Goal: Transaction & Acquisition: Purchase product/service

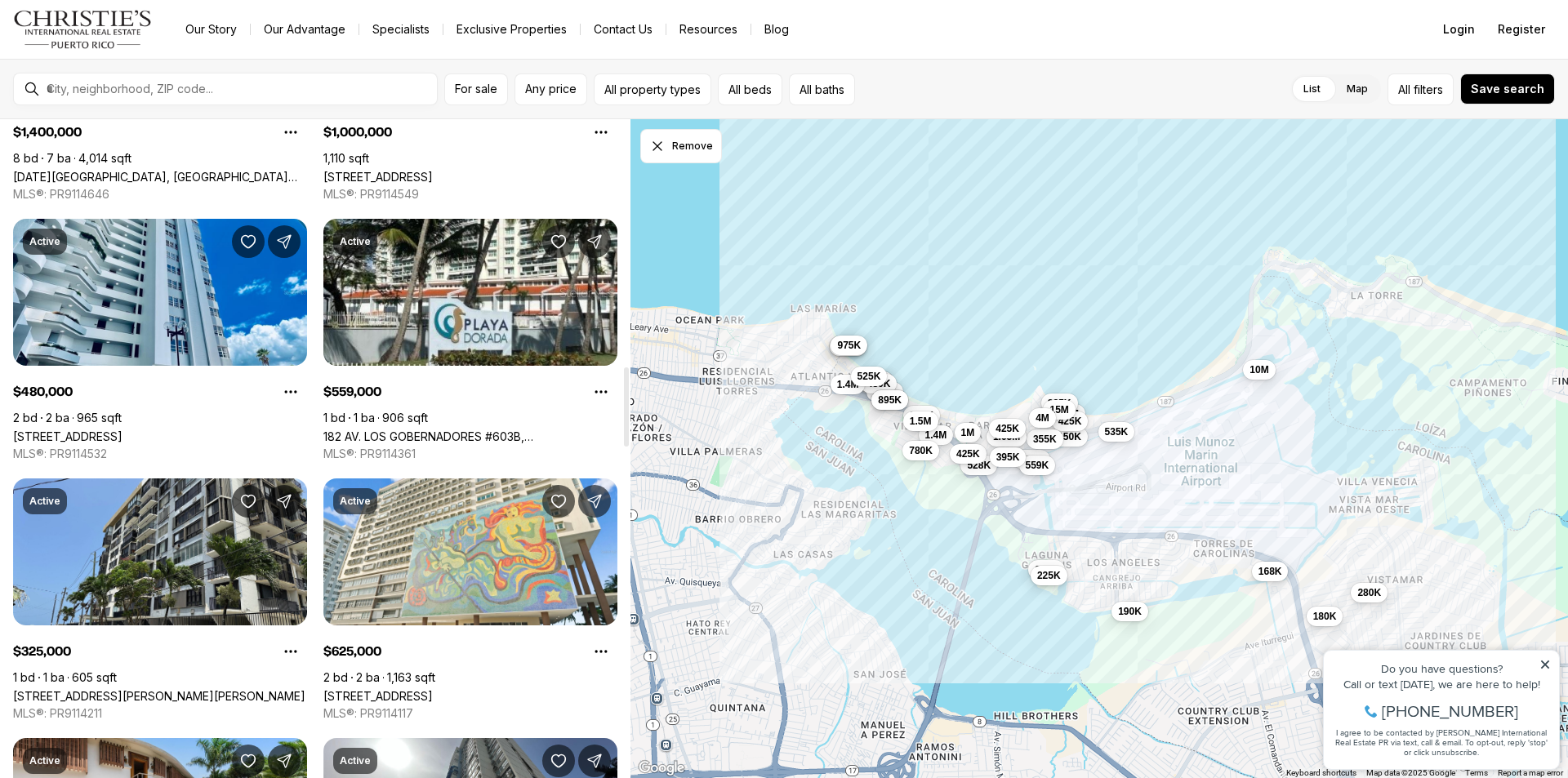
scroll to position [2075, 0]
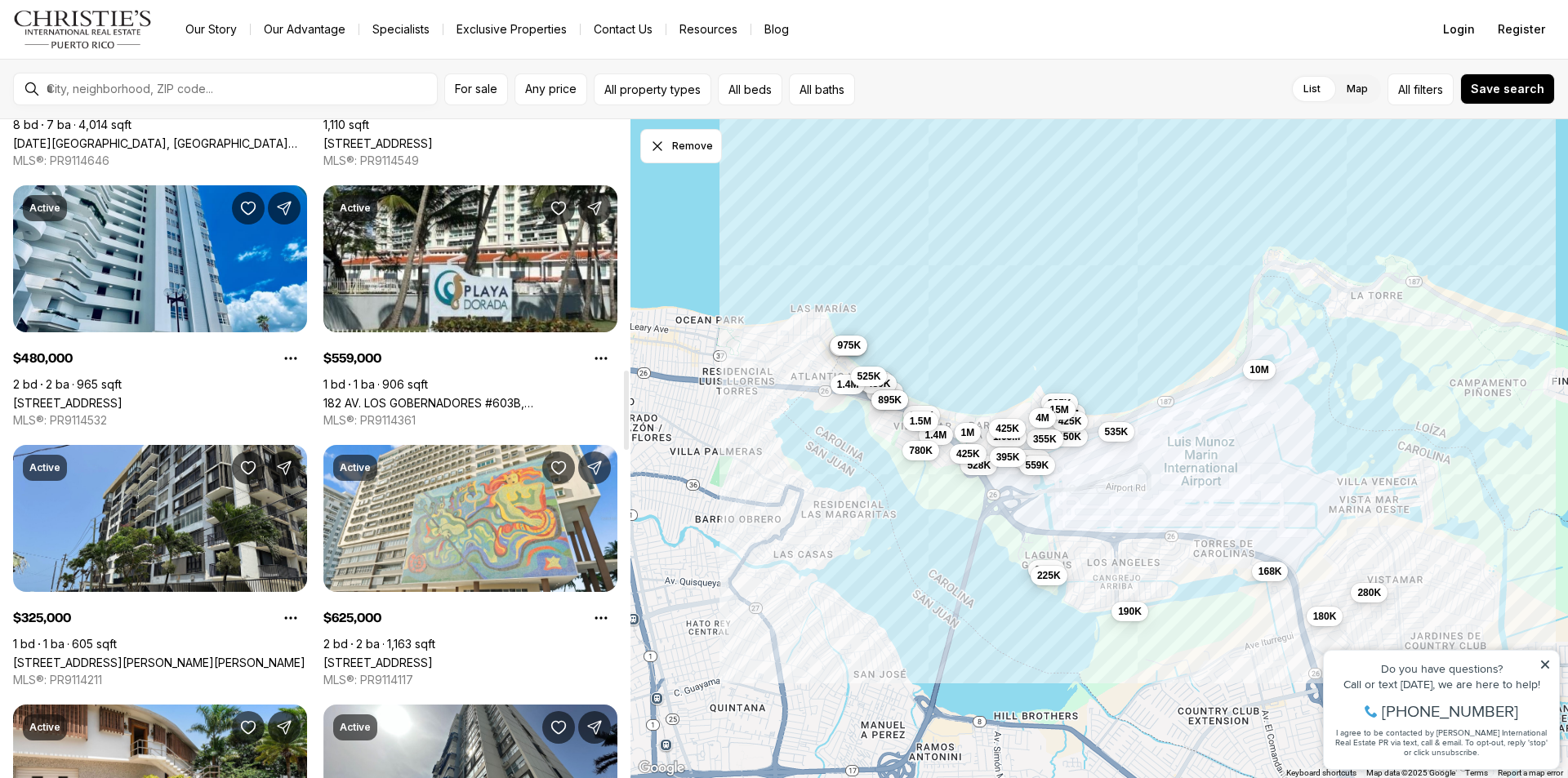
drag, startPoint x: 625, startPoint y: 355, endPoint x: 619, endPoint y: 394, distance: 39.5
click at [624, 397] on div at bounding box center [626, 410] width 5 height 79
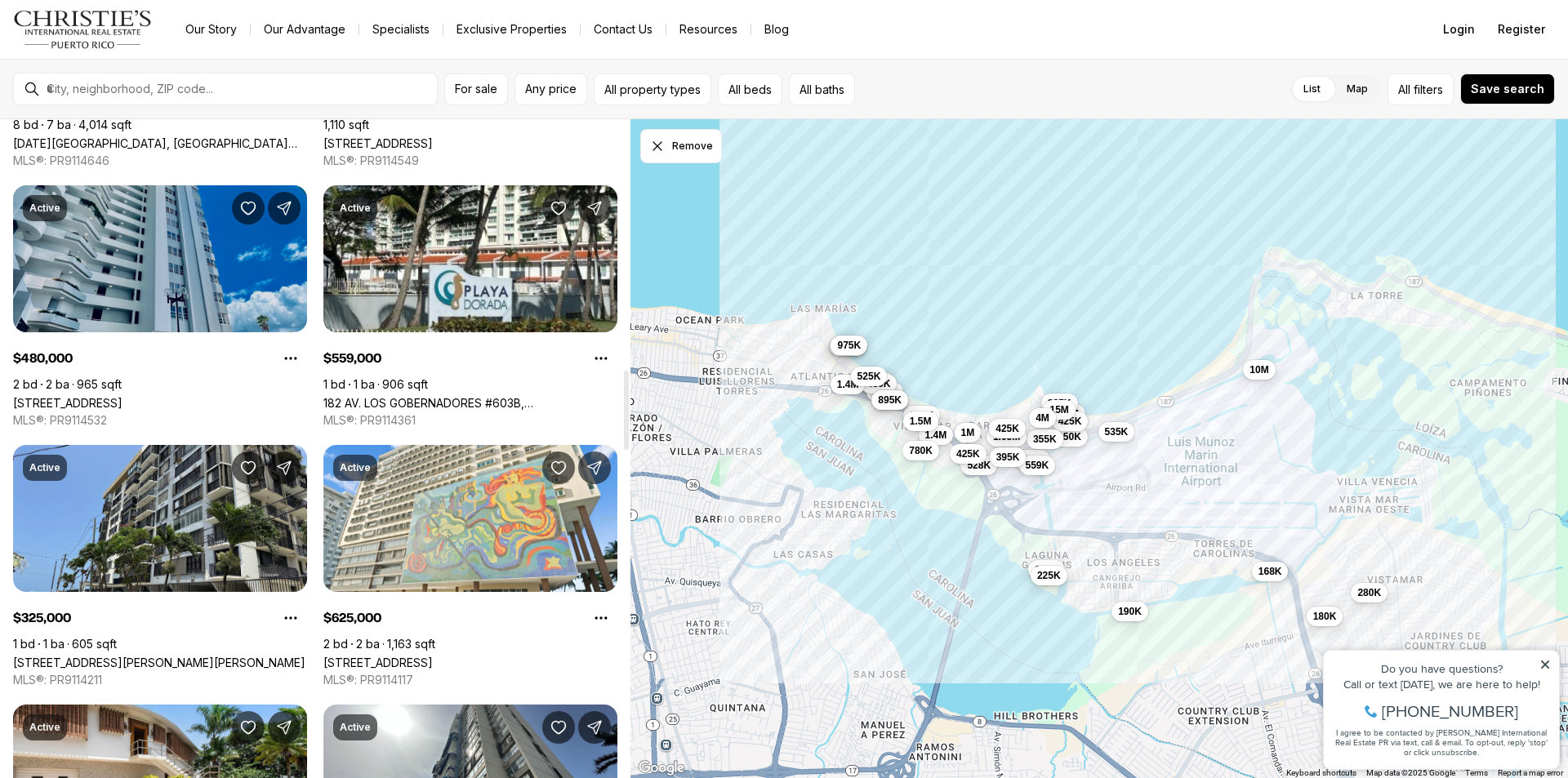
click at [123, 396] on link "[STREET_ADDRESS]" at bounding box center [67, 403] width 109 height 14
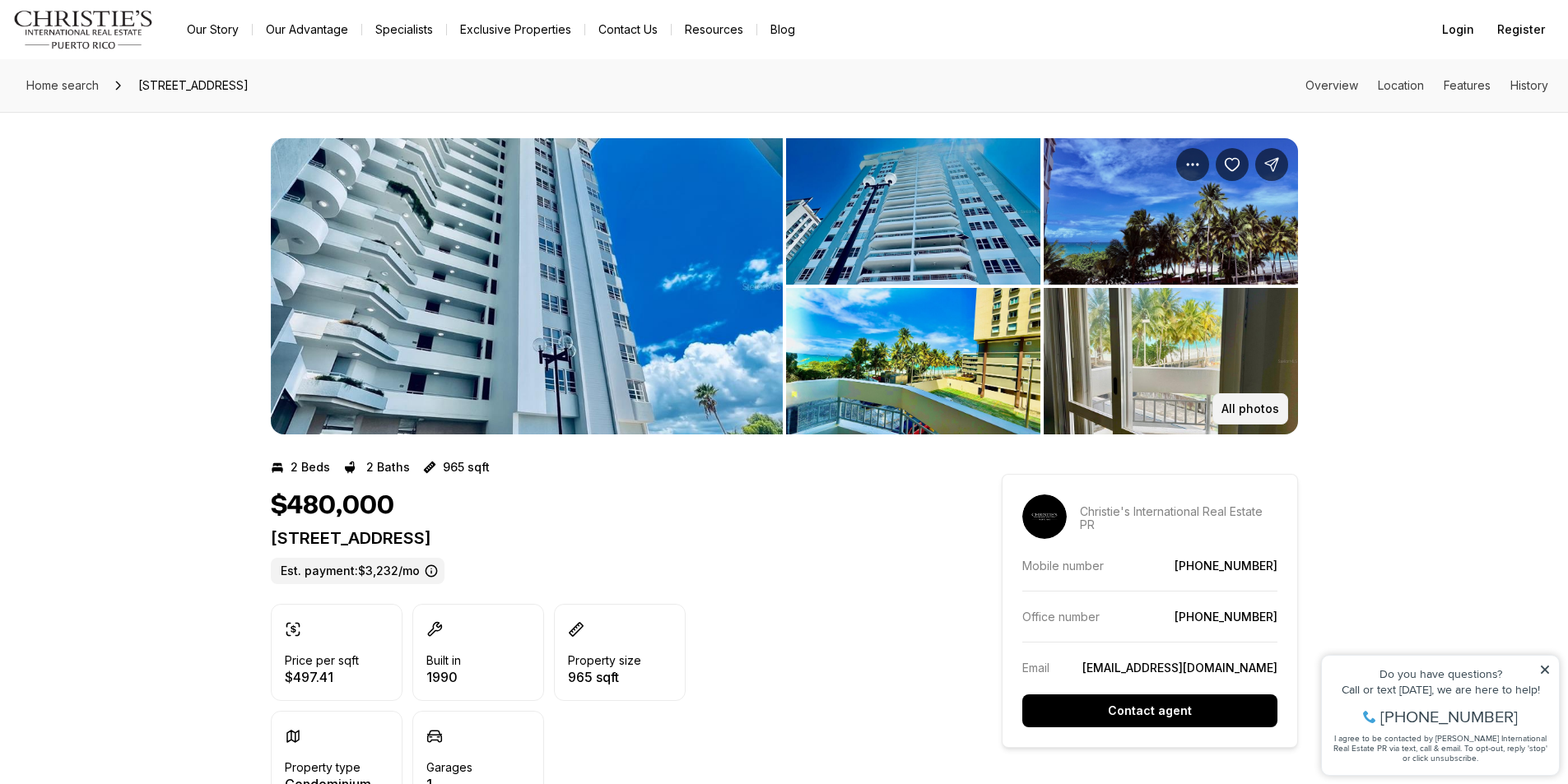
click at [1245, 406] on p "All photos" at bounding box center [1249, 409] width 58 height 13
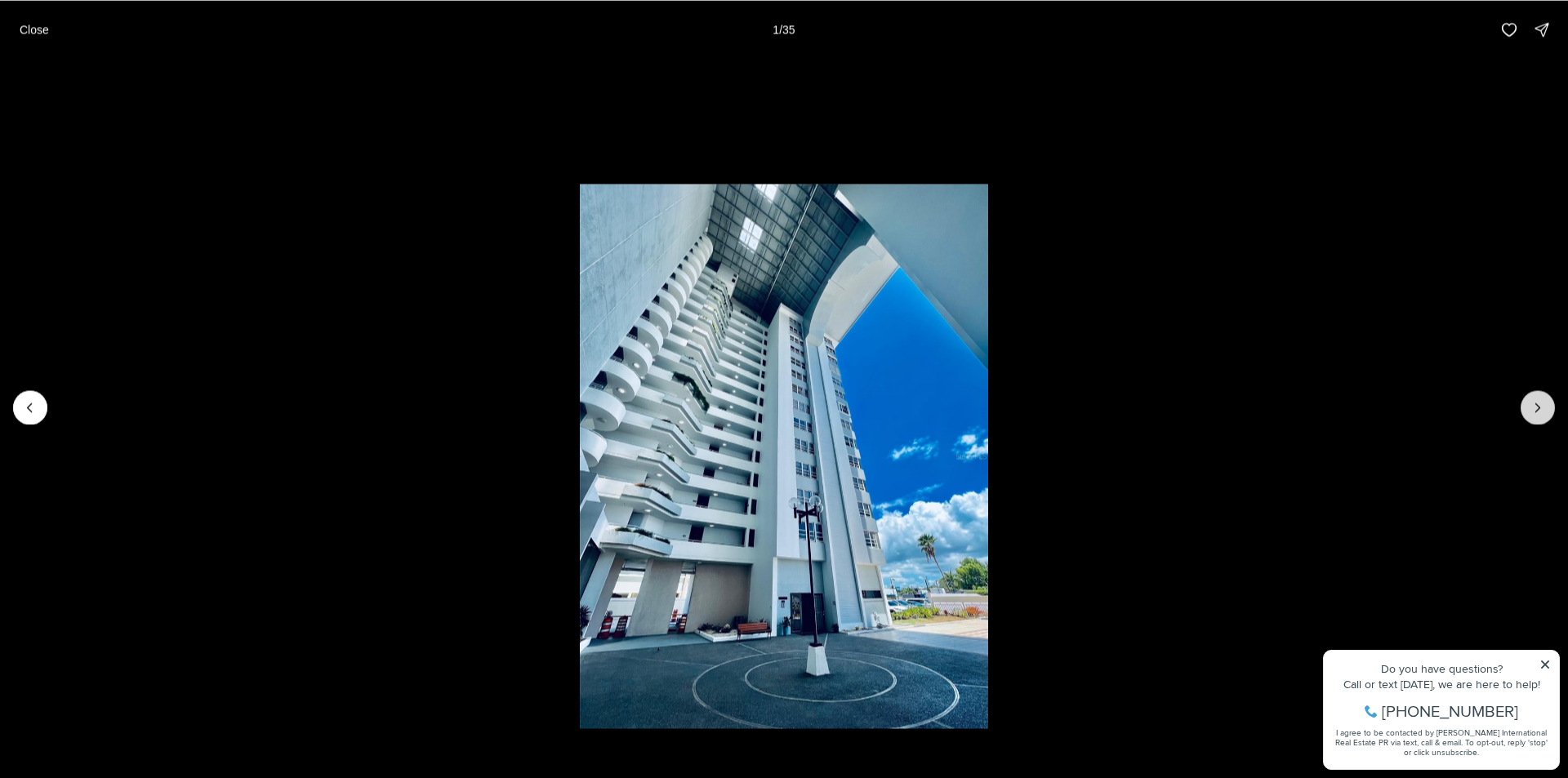
click at [1533, 406] on icon "Next slide" at bounding box center [1537, 407] width 16 height 16
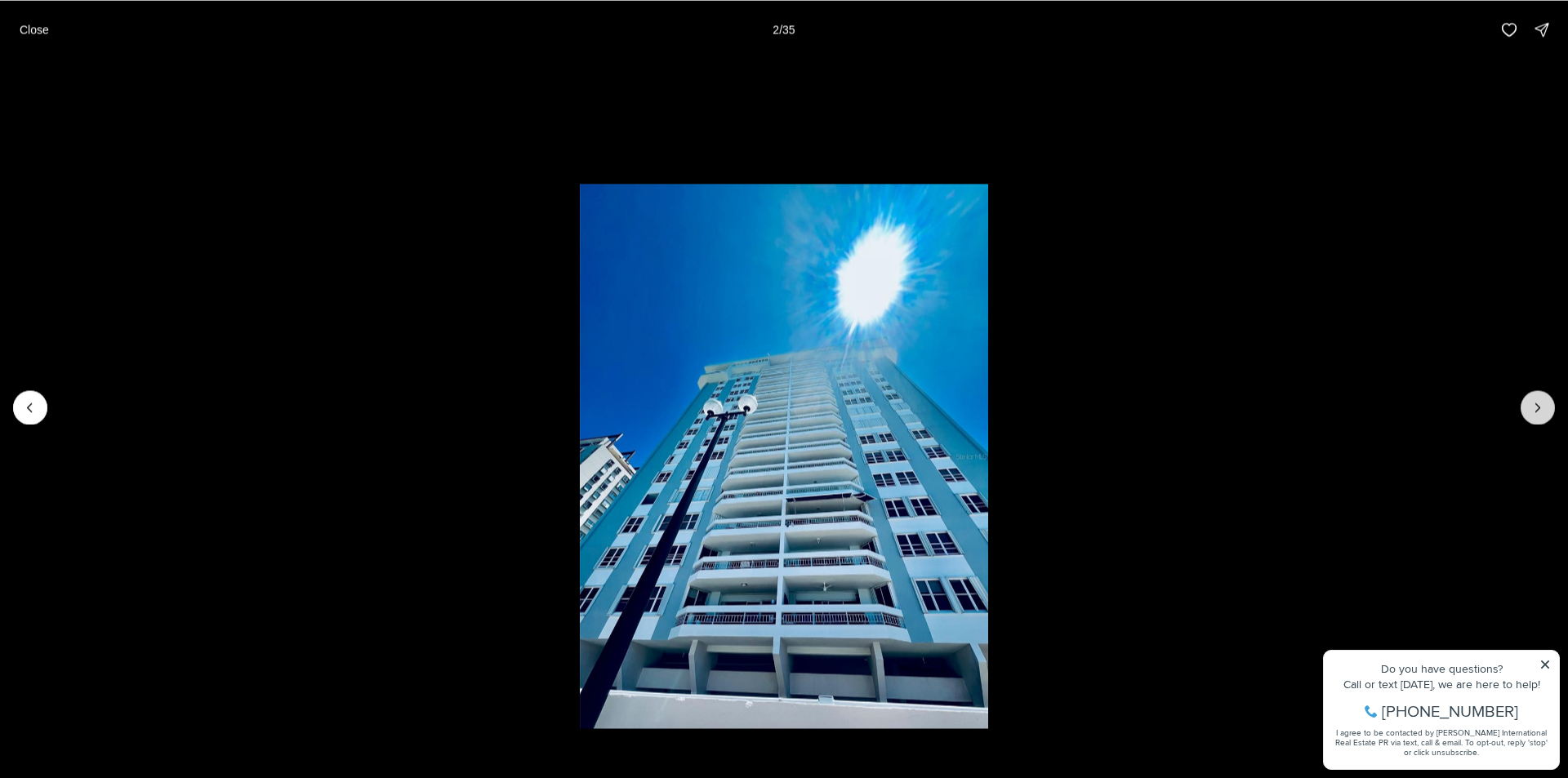
click at [1533, 406] on icon "Next slide" at bounding box center [1537, 407] width 16 height 16
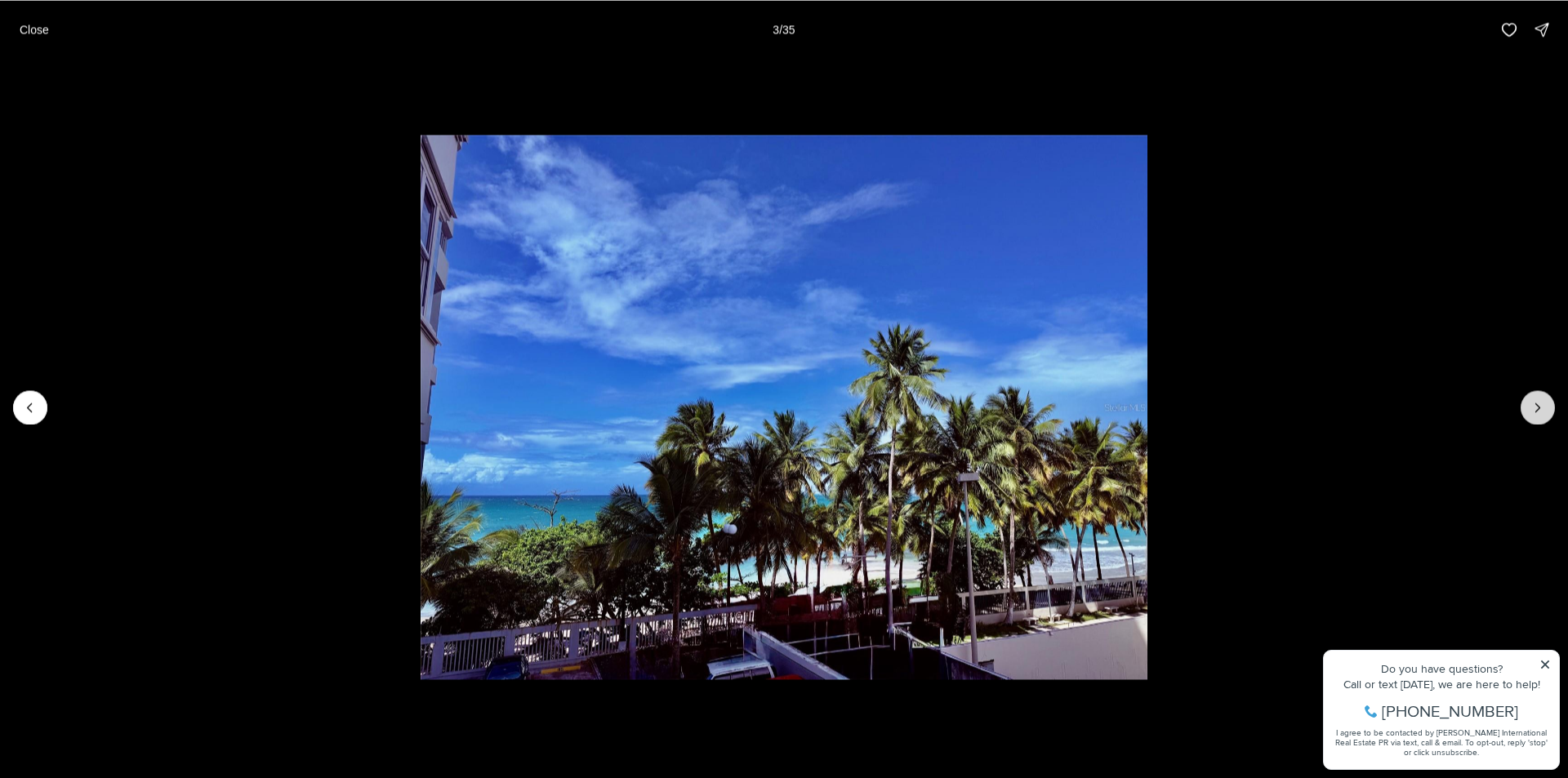
click at [1533, 406] on icon "Next slide" at bounding box center [1537, 407] width 16 height 16
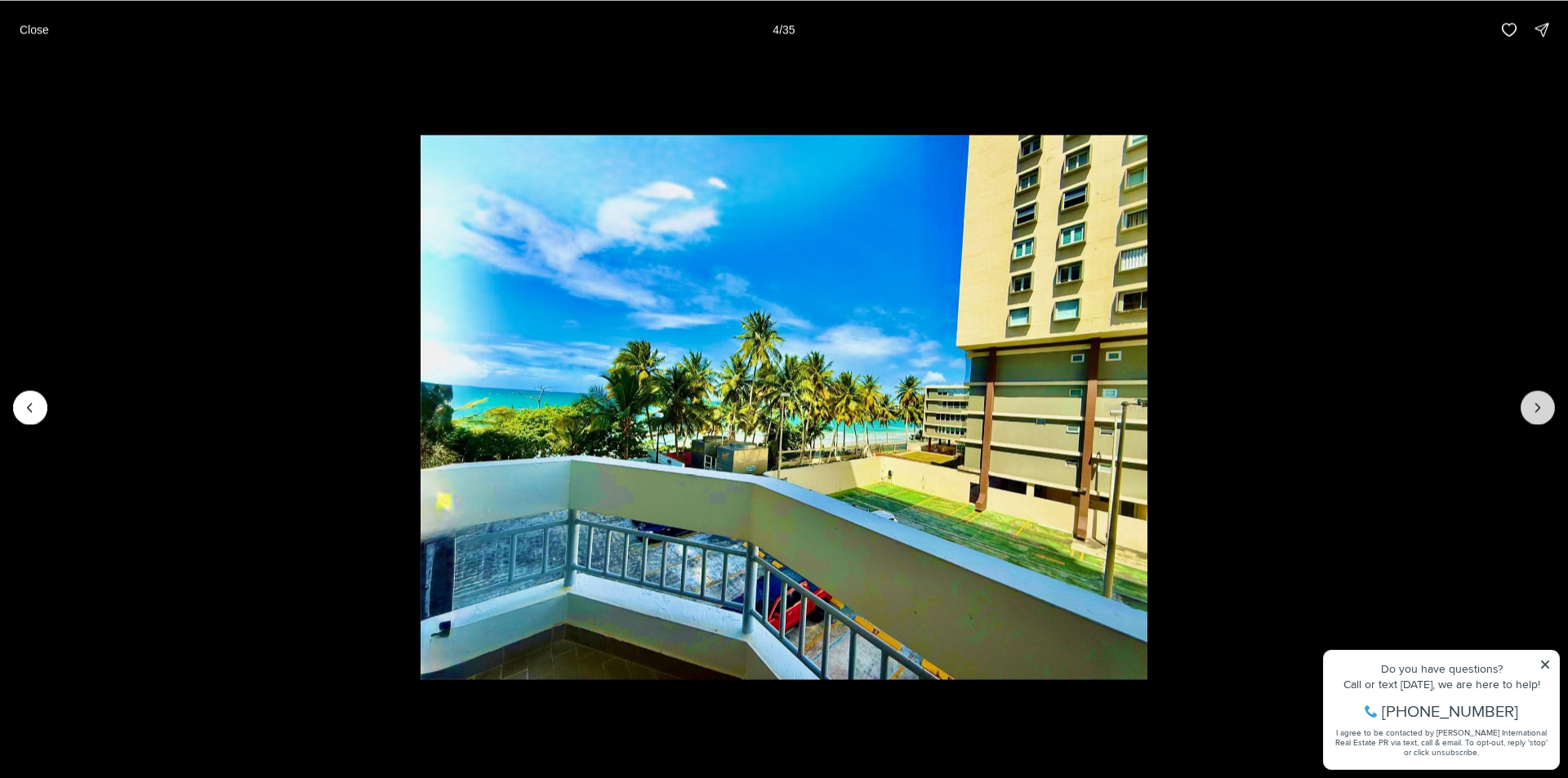
click at [1534, 406] on icon "Next slide" at bounding box center [1537, 407] width 16 height 16
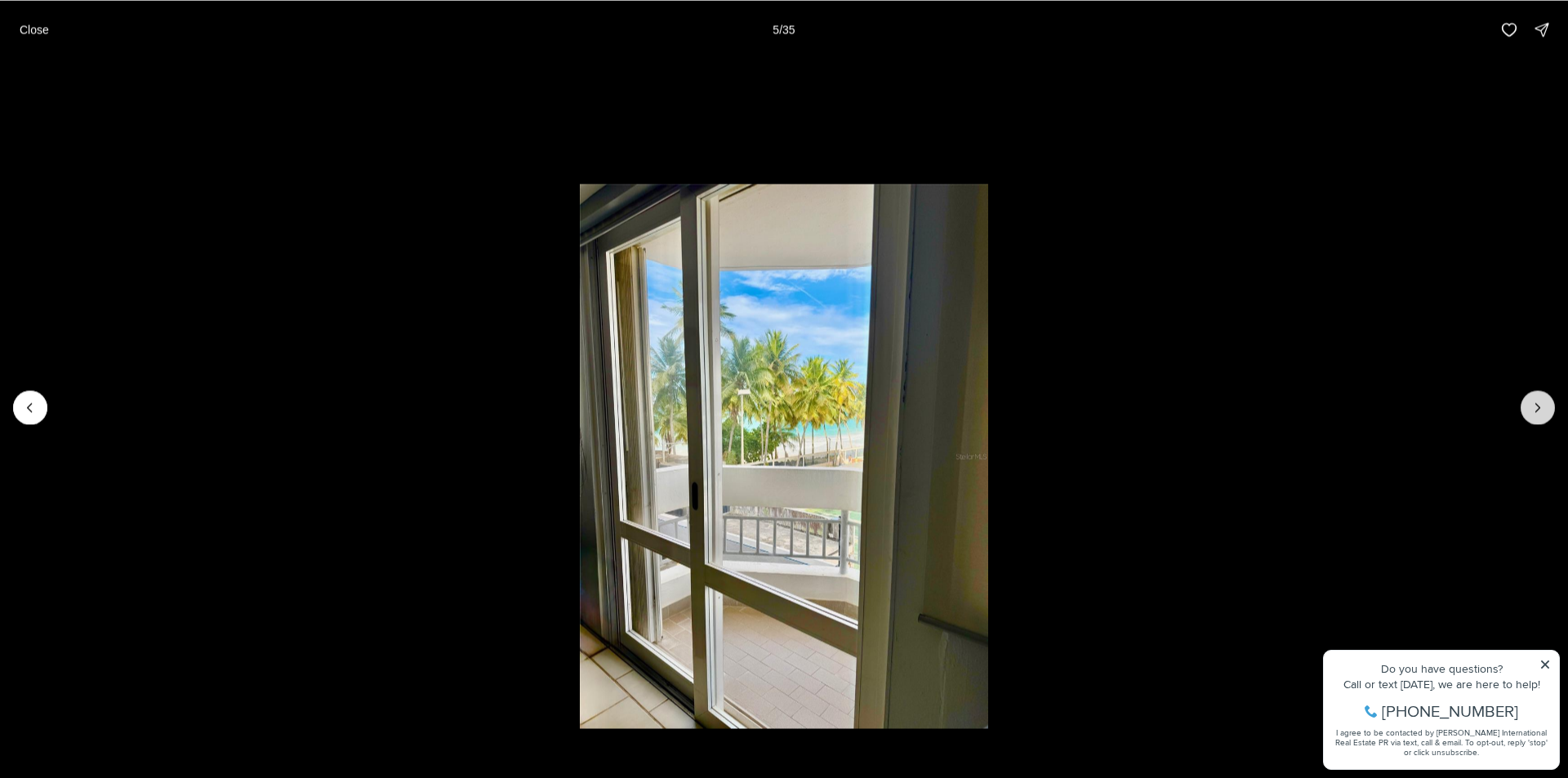
click at [1534, 405] on icon "Next slide" at bounding box center [1537, 407] width 16 height 16
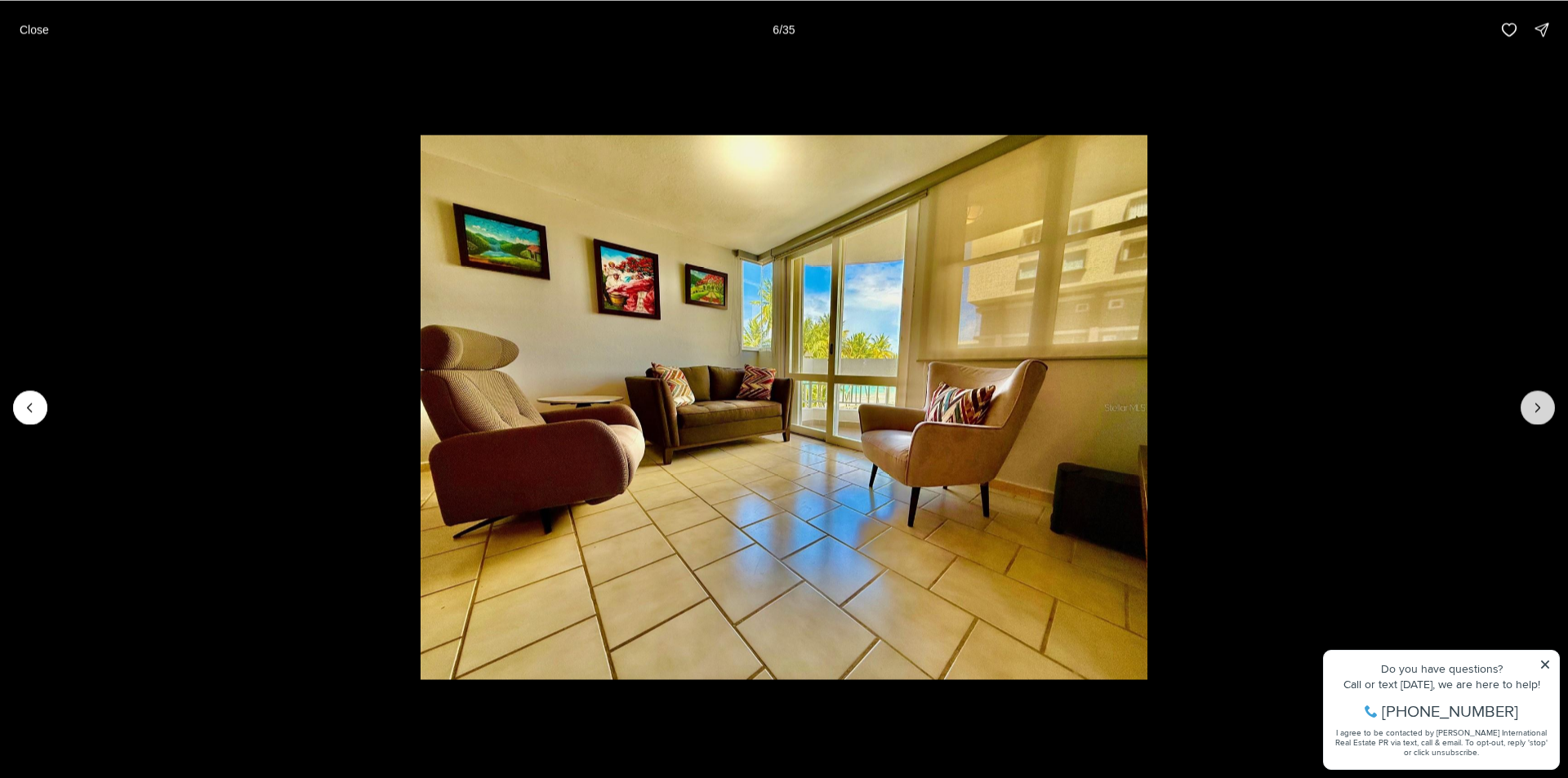
click at [1535, 405] on icon "Next slide" at bounding box center [1537, 407] width 16 height 16
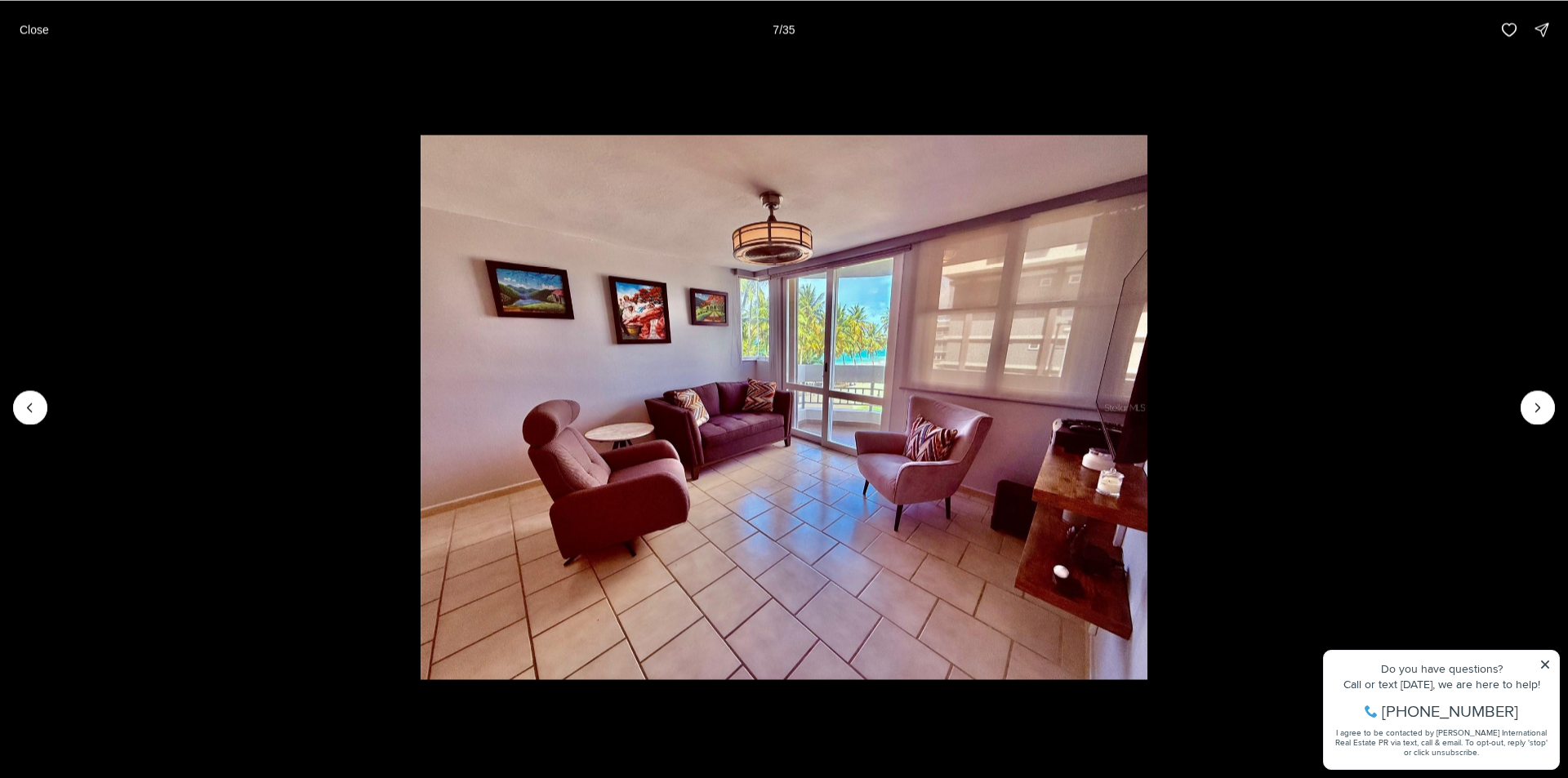
drag, startPoint x: 33, startPoint y: 25, endPoint x: 132, endPoint y: 78, distance: 112.3
click at [34, 26] on p "Close" at bounding box center [34, 29] width 30 height 13
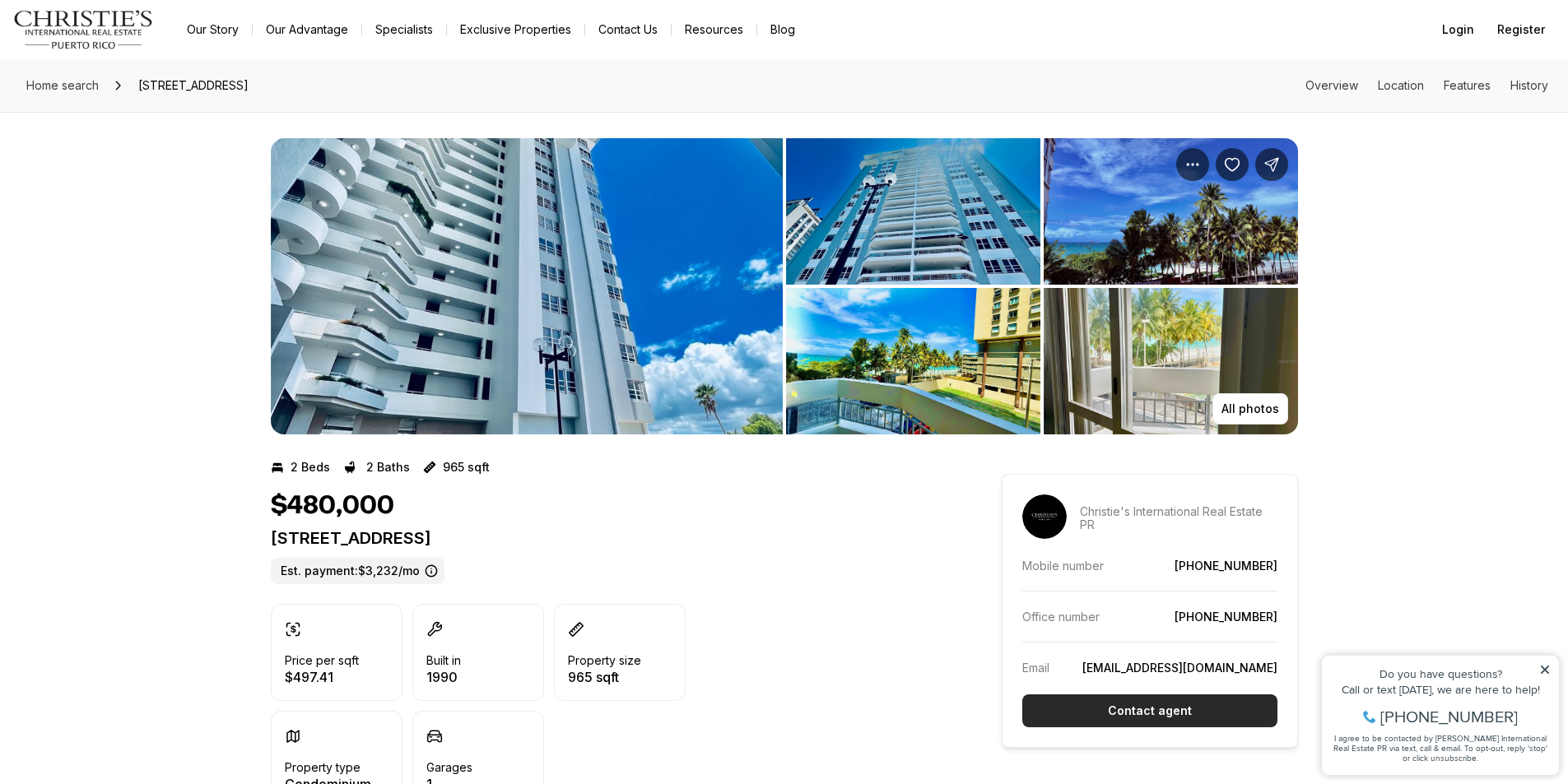
click at [1105, 706] on button "Contact agent" at bounding box center [1149, 711] width 255 height 33
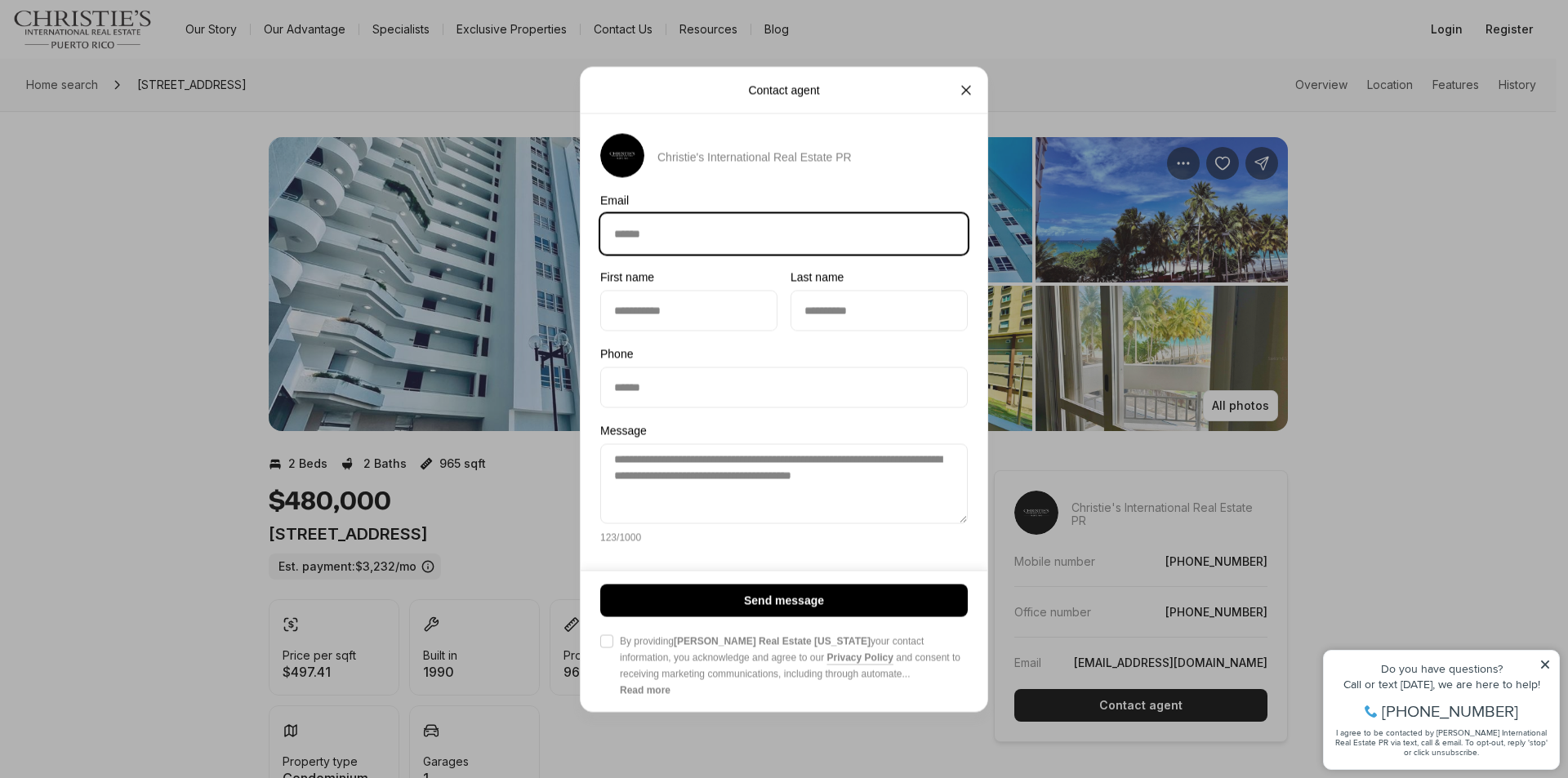
click at [759, 233] on input "Email Email" at bounding box center [783, 233] width 366 height 39
type input "**********"
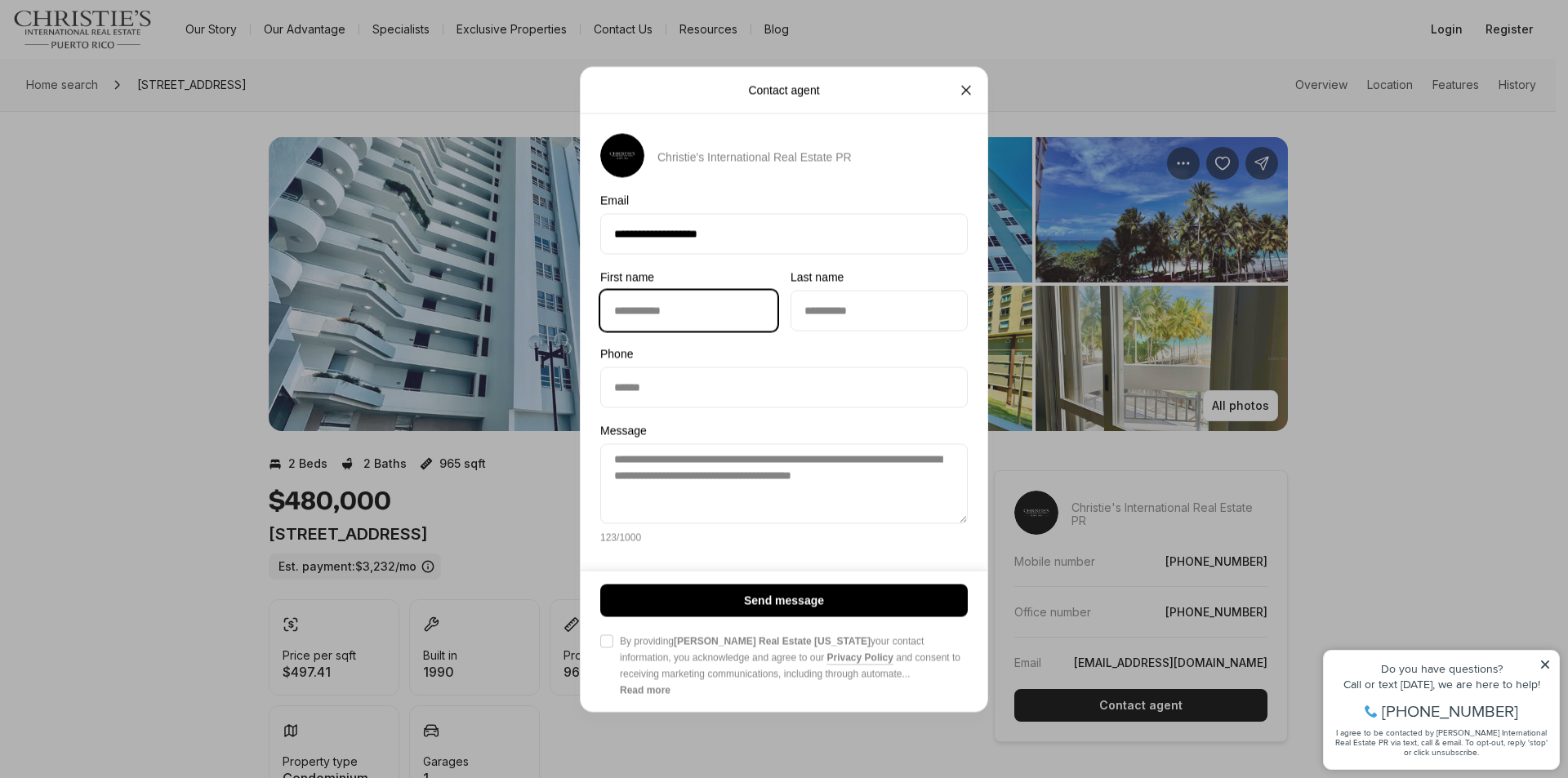
type input "****"
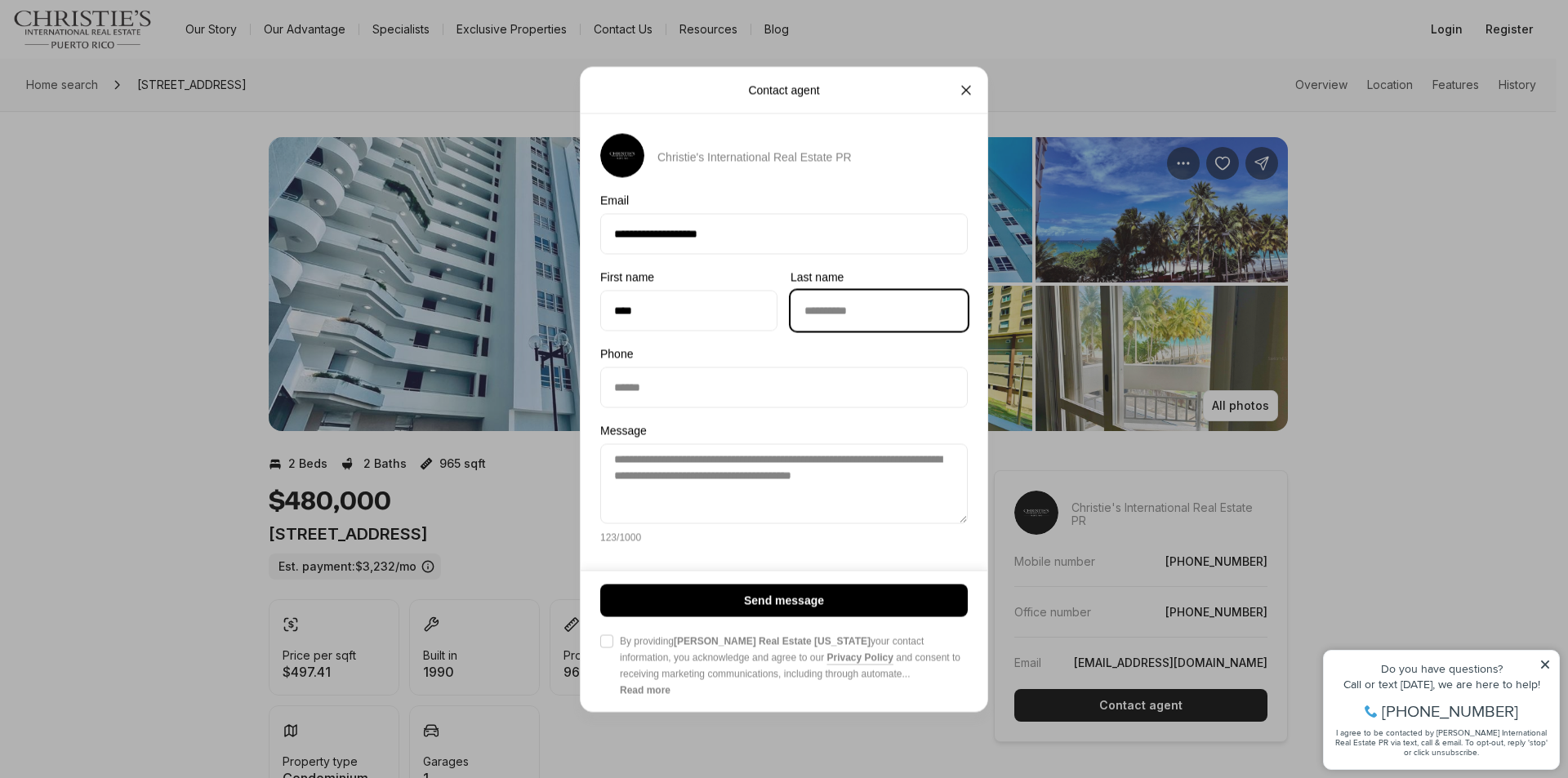
type input "*****"
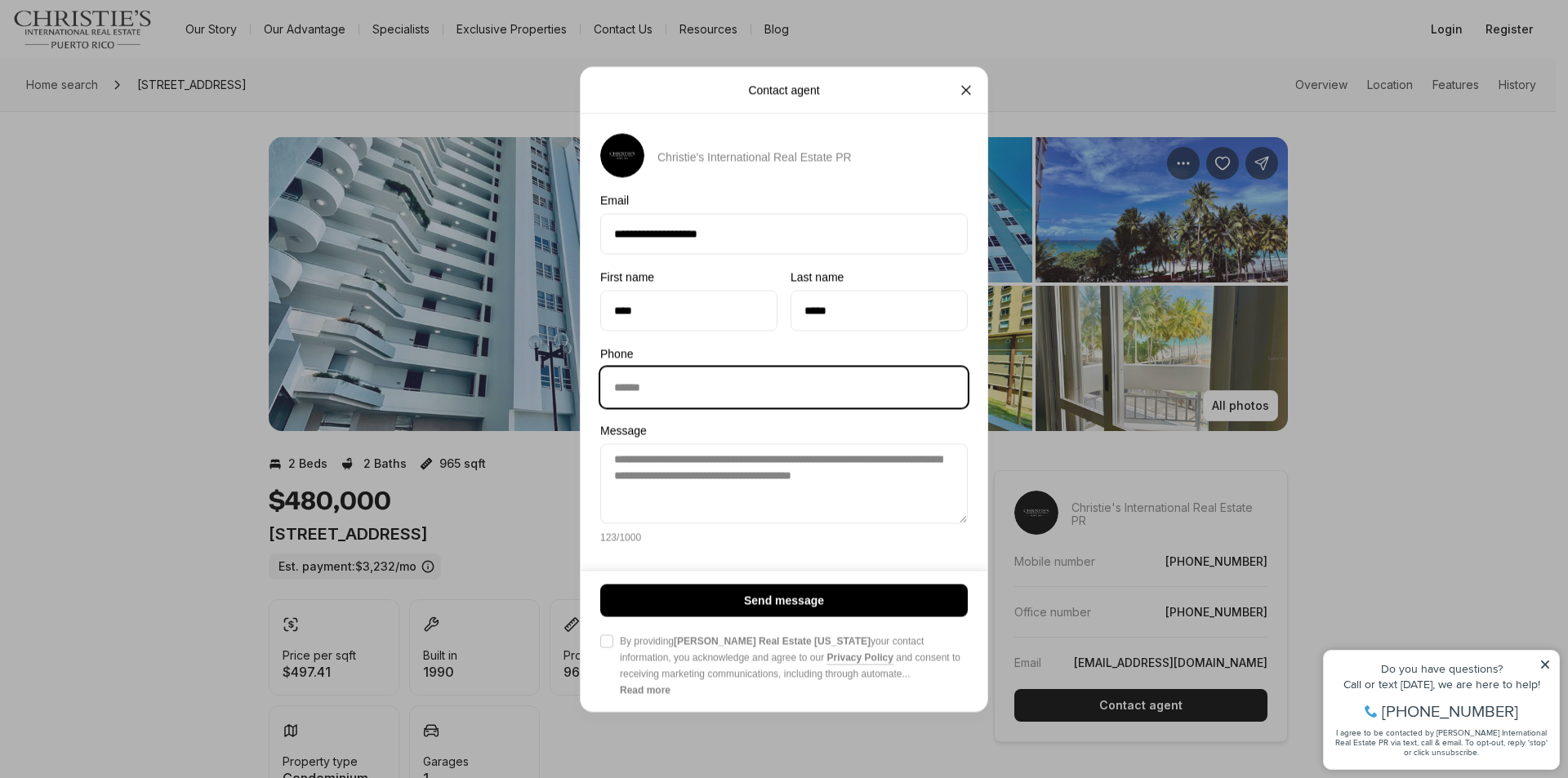
type input "**********"
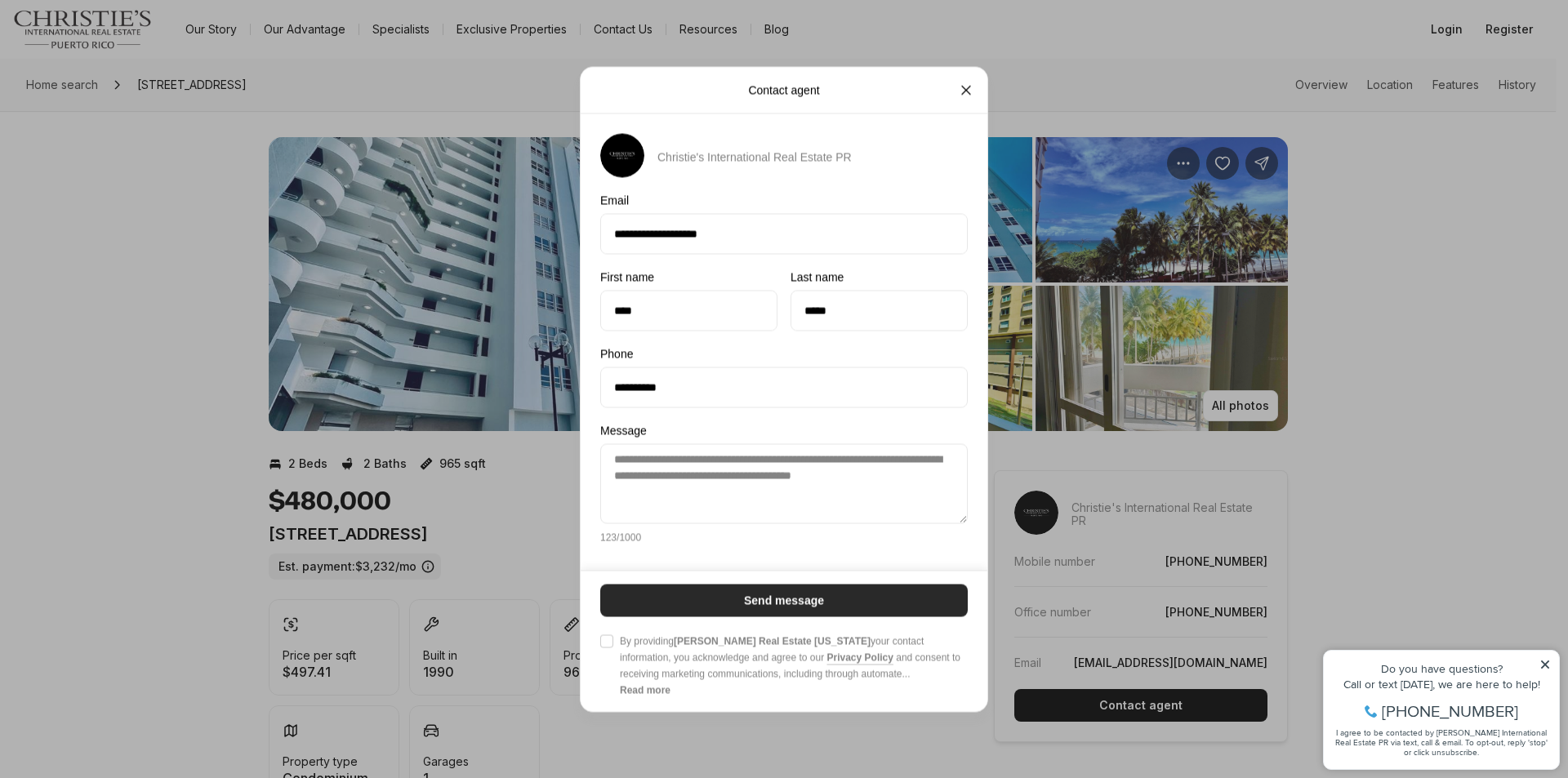
click at [835, 602] on button "Send message" at bounding box center [783, 600] width 367 height 32
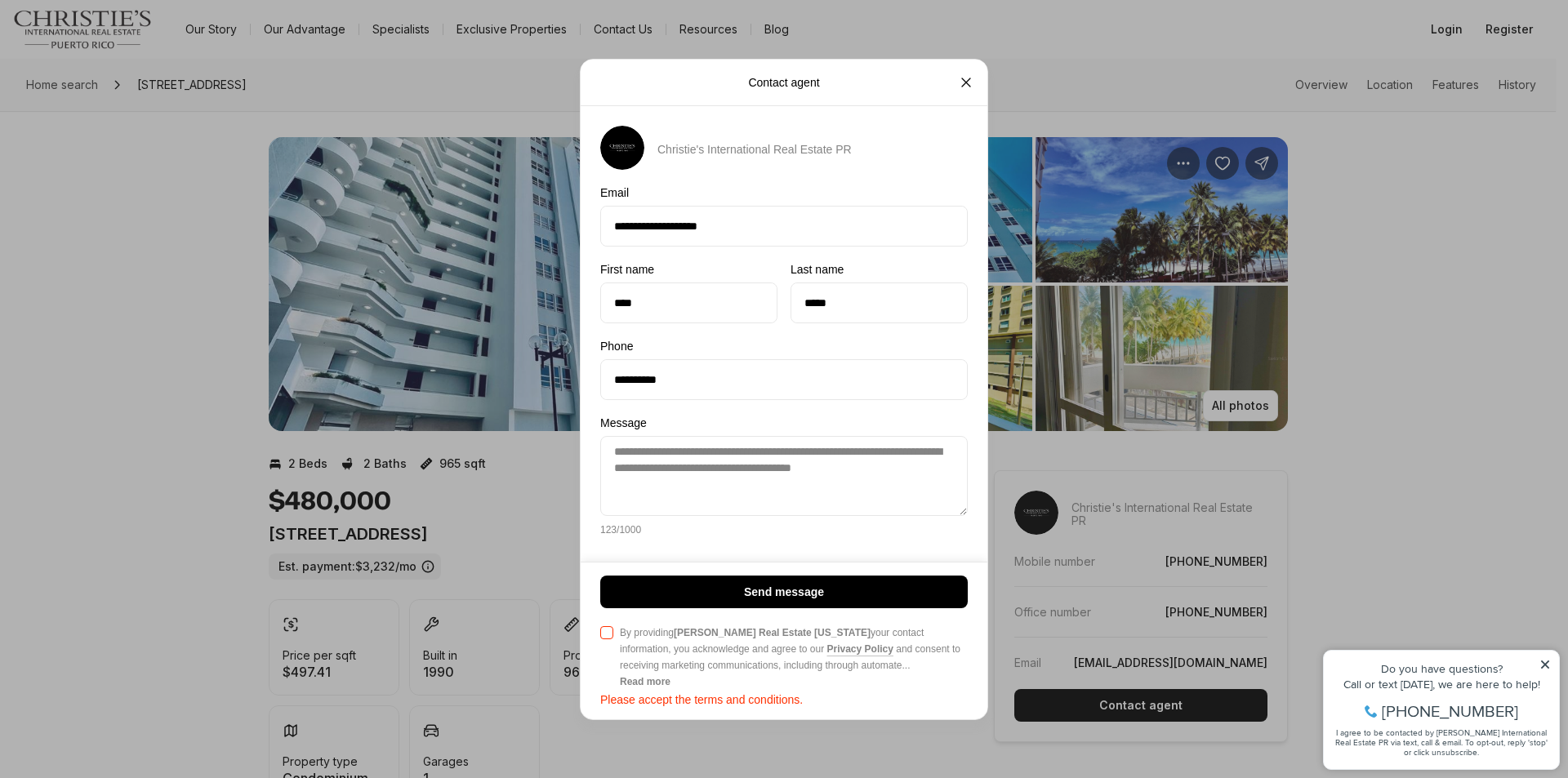
click at [603, 633] on button "Agree to Privacy Policy By providing Christie's Real Estate Puerto Rico your co…" at bounding box center [606, 632] width 13 height 13
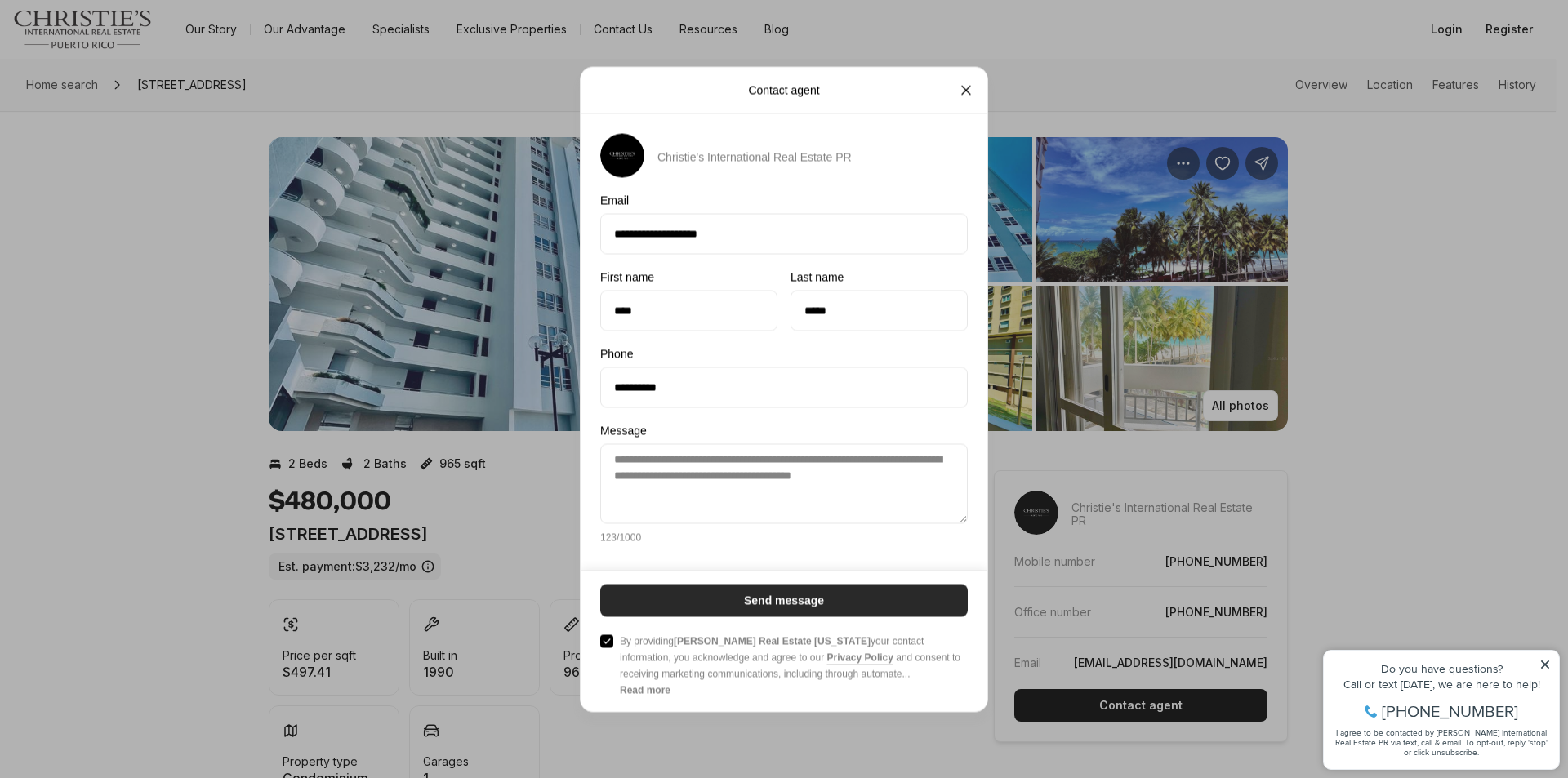
click at [816, 602] on p "Send message" at bounding box center [784, 600] width 80 height 13
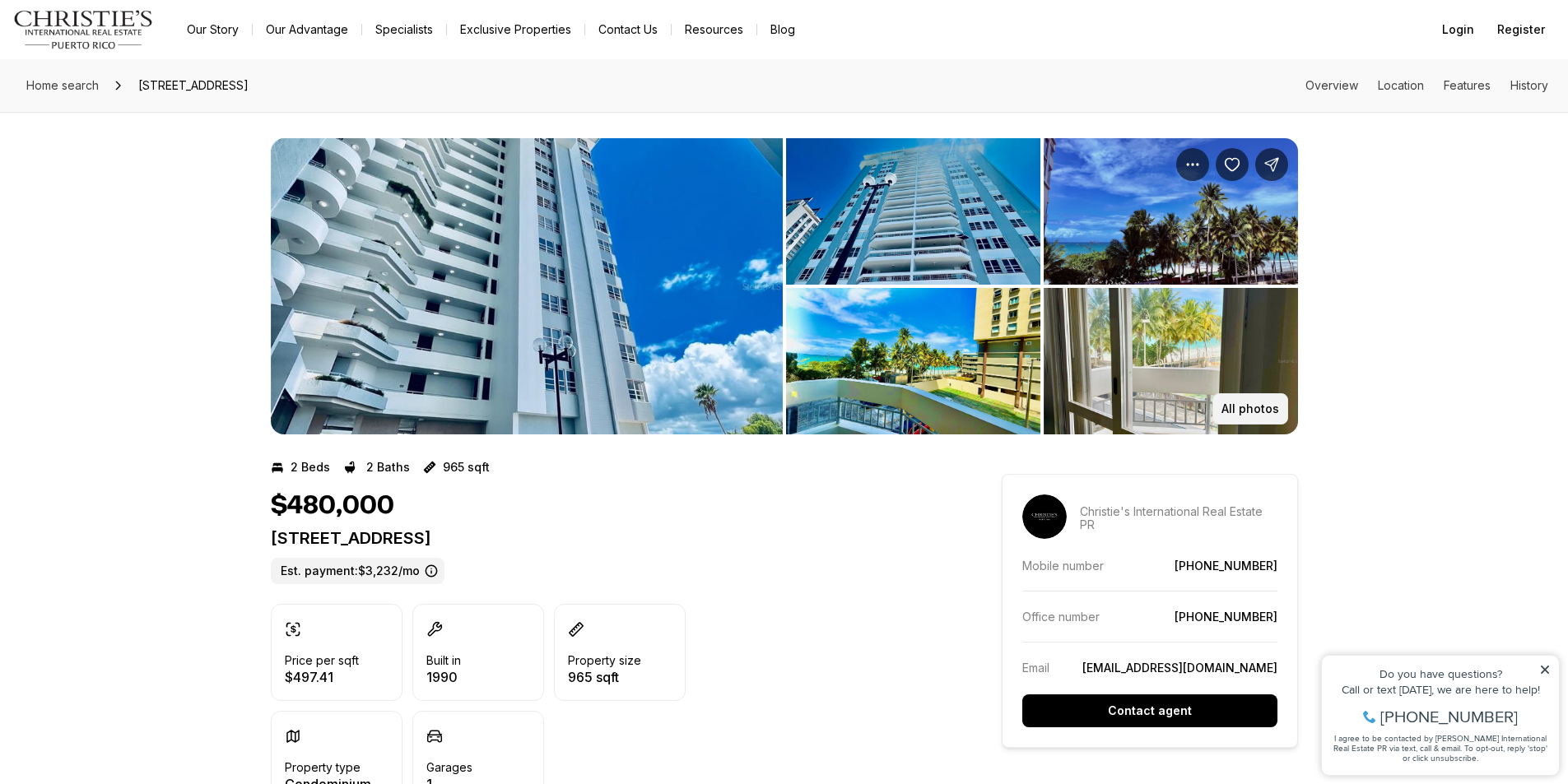
click at [1250, 406] on p "All photos" at bounding box center [1249, 409] width 58 height 13
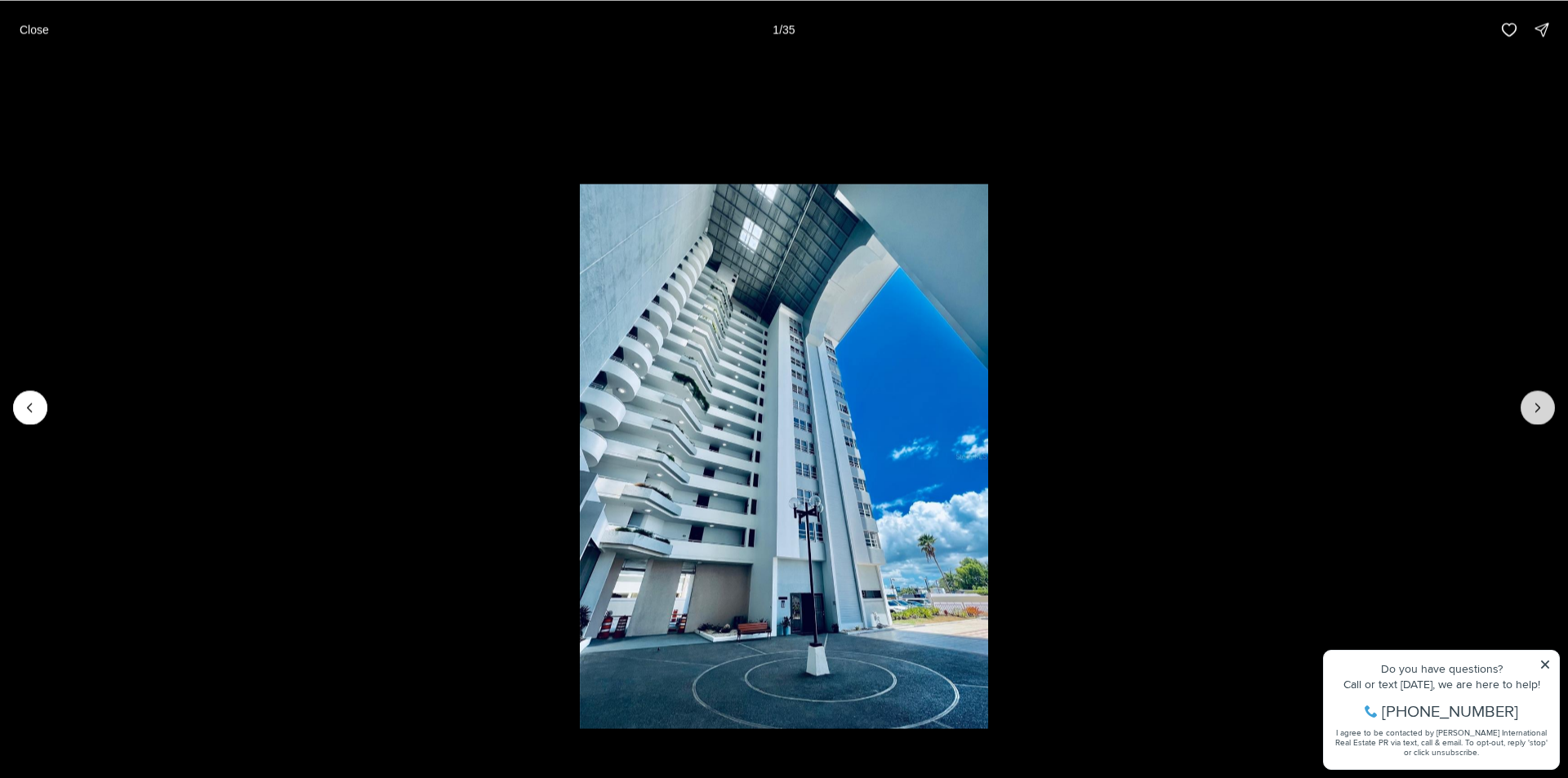
click at [1531, 403] on icon "Next slide" at bounding box center [1537, 407] width 16 height 16
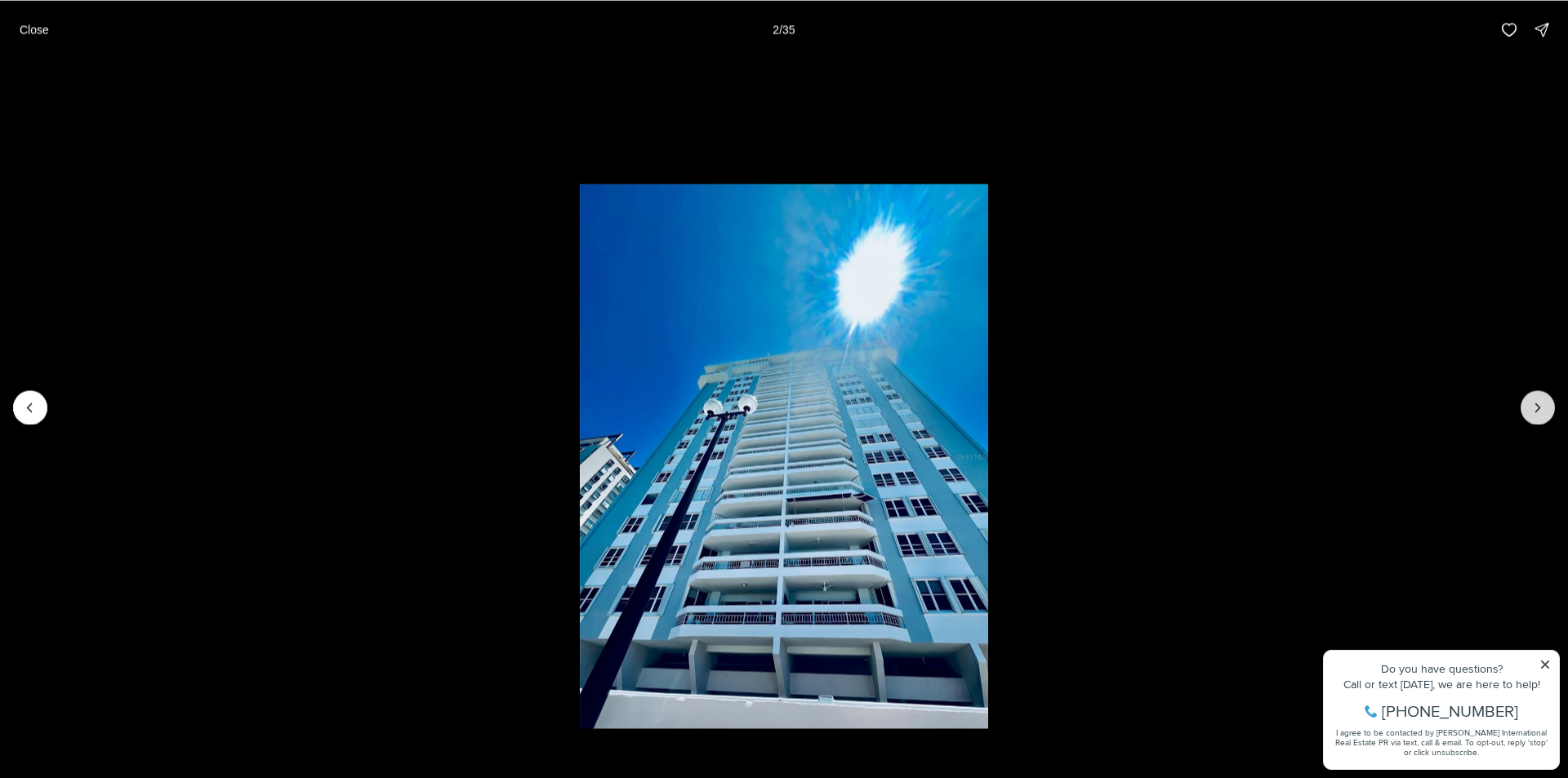
click at [1533, 403] on icon "Next slide" at bounding box center [1537, 407] width 16 height 16
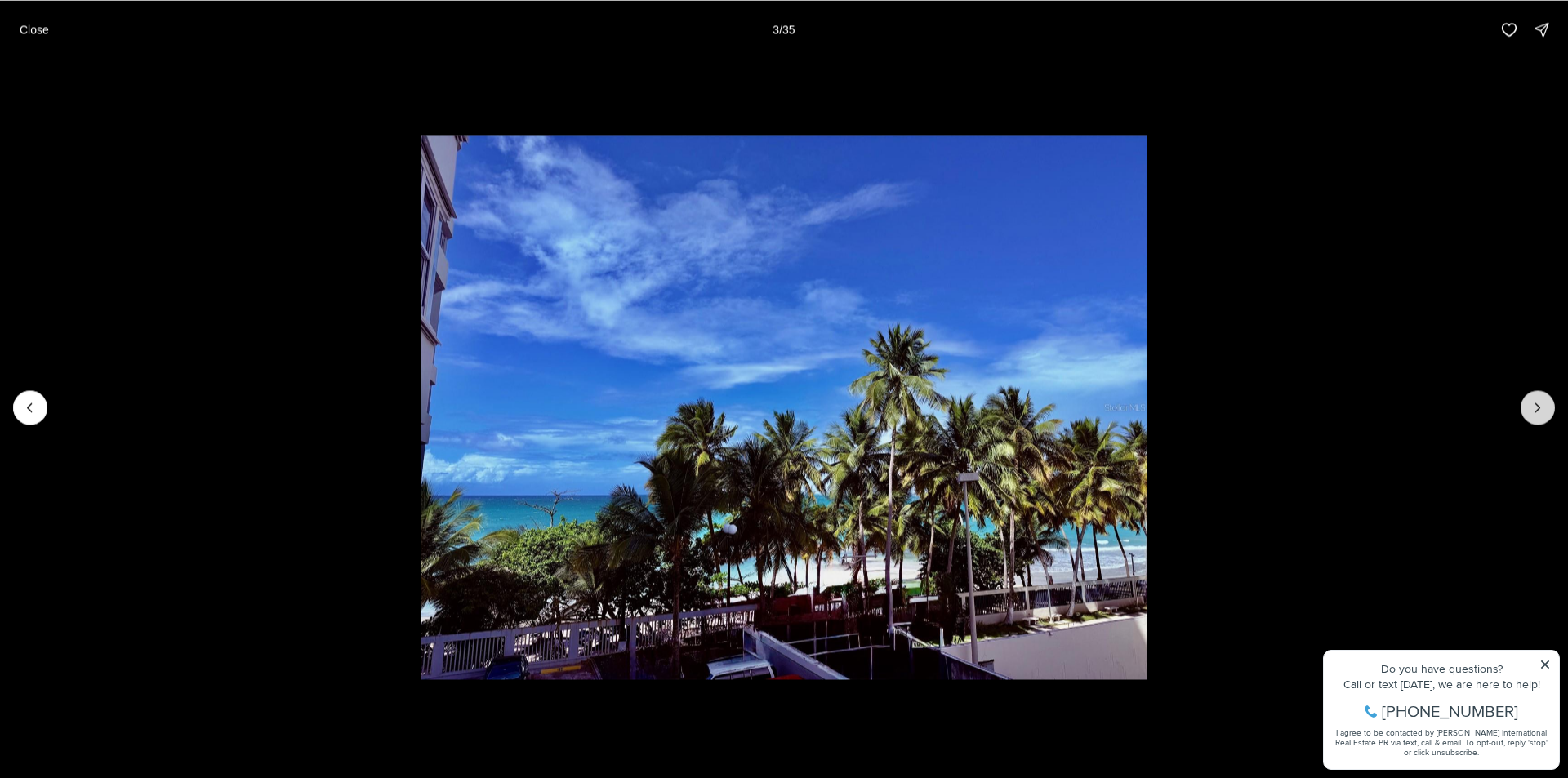
click at [1534, 403] on icon "Next slide" at bounding box center [1537, 407] width 16 height 16
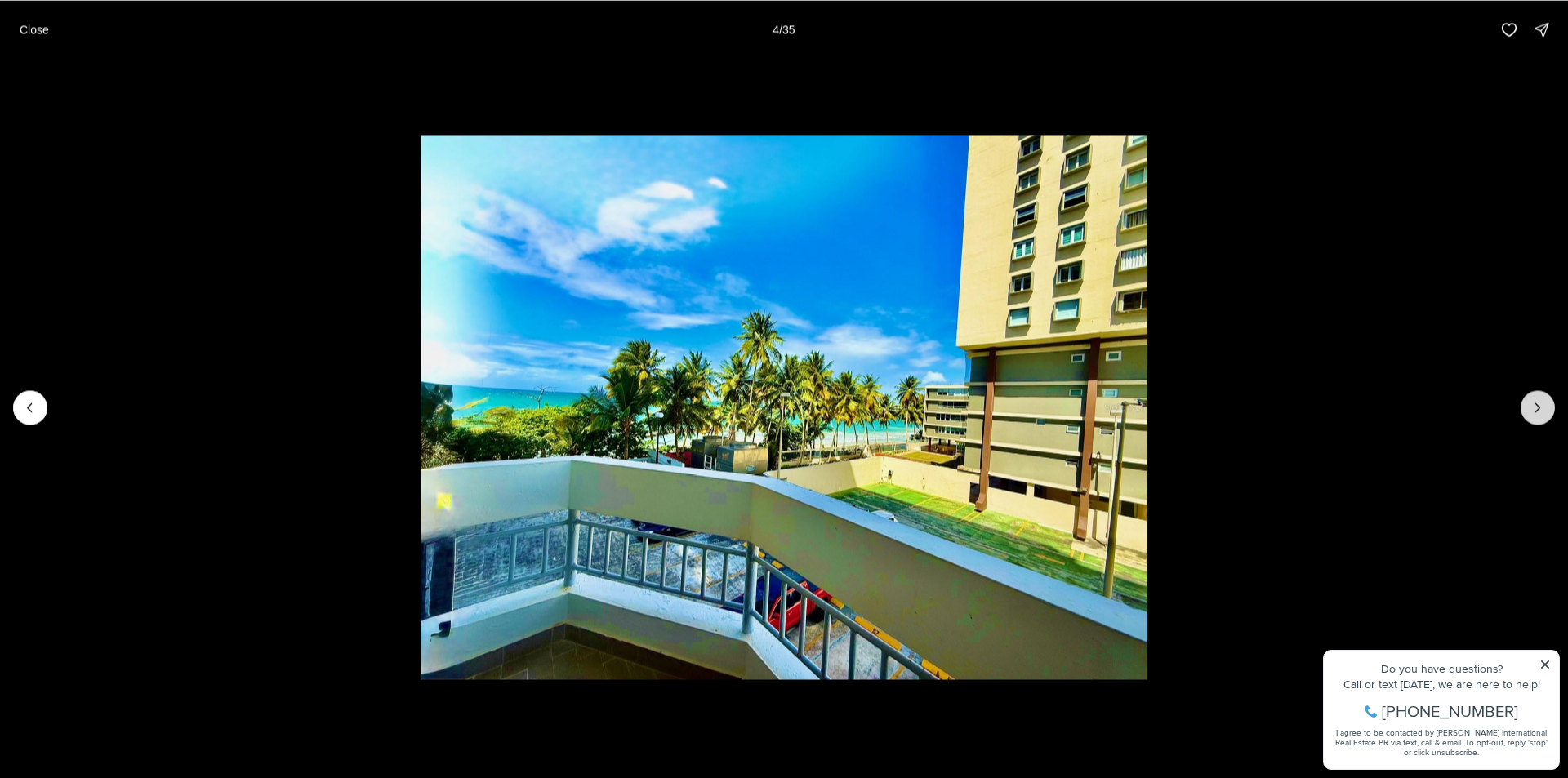
click at [1536, 406] on icon "Next slide" at bounding box center [1537, 407] width 16 height 16
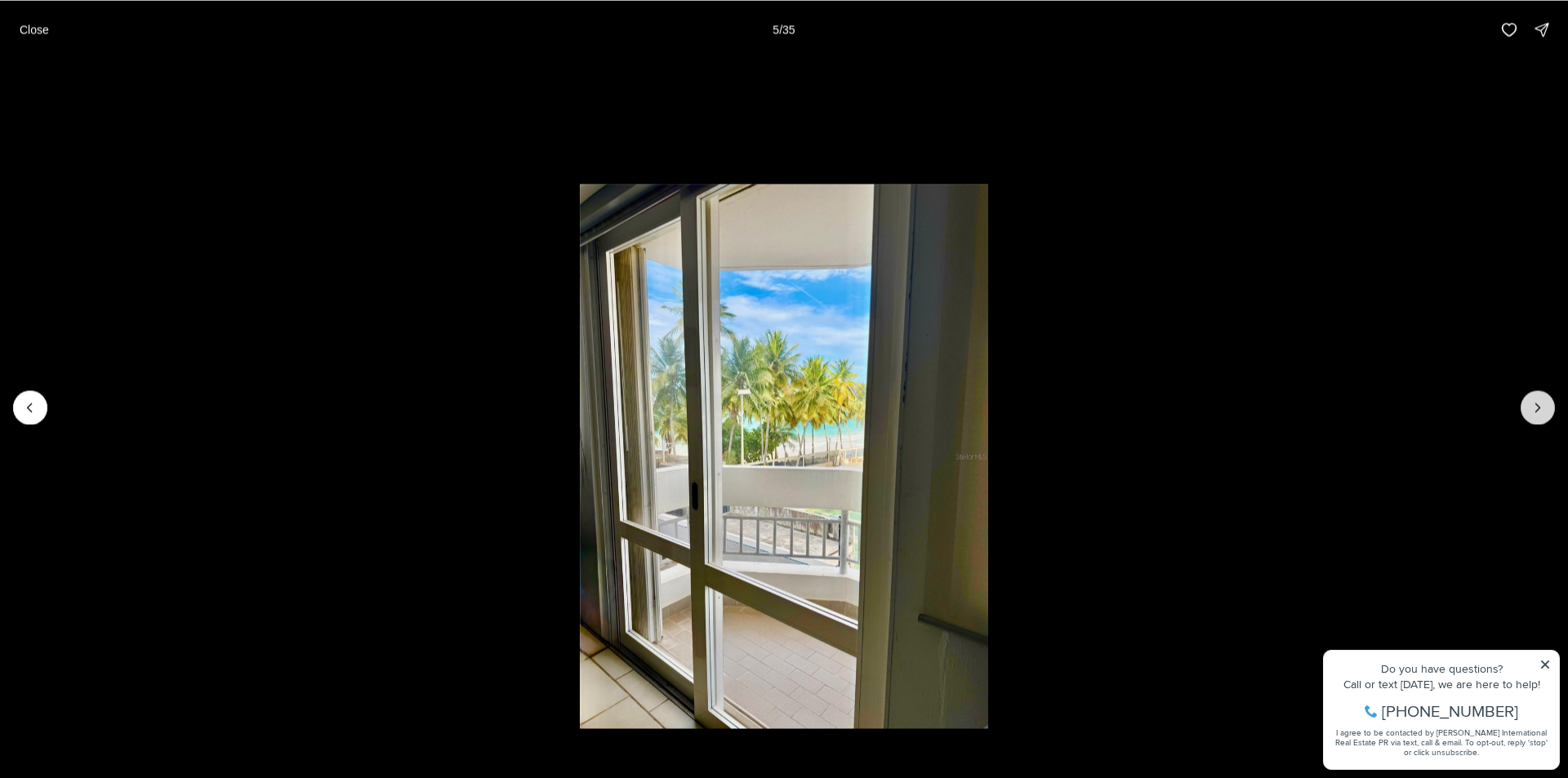
click at [1537, 406] on icon "Next slide" at bounding box center [1537, 407] width 16 height 16
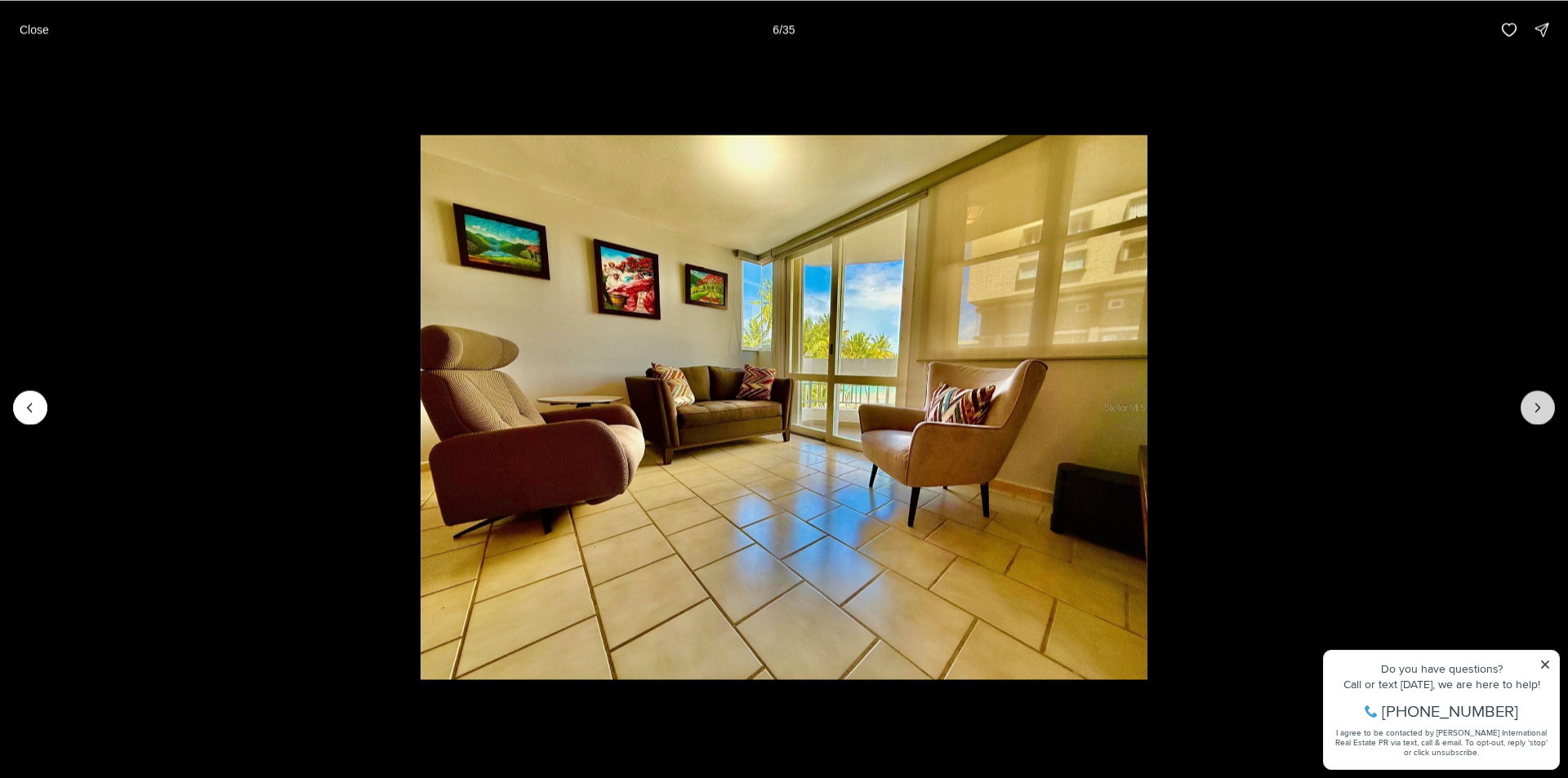
click at [1537, 405] on icon "Next slide" at bounding box center [1538, 407] width 4 height 9
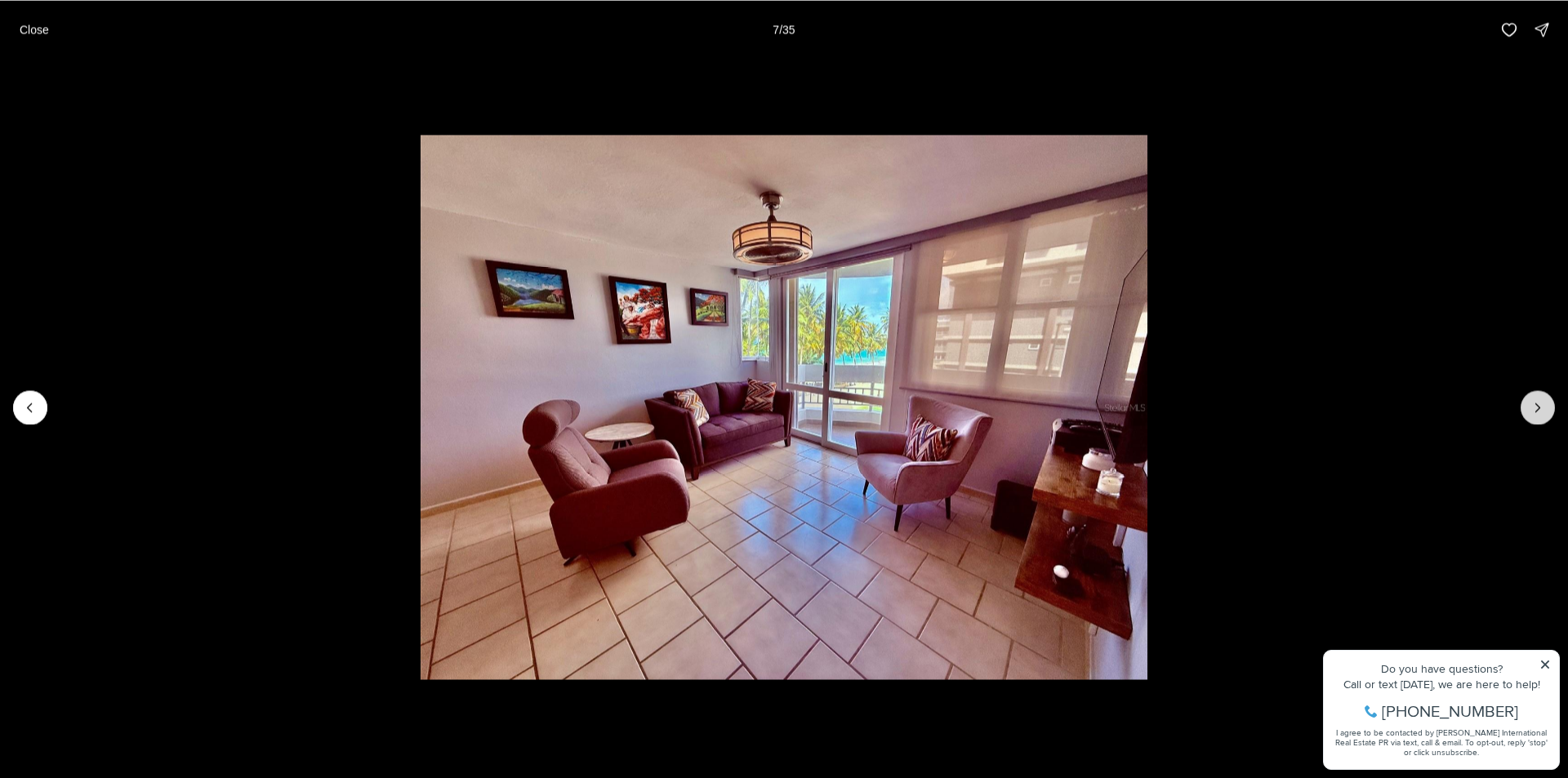
click at [1537, 405] on icon "Next slide" at bounding box center [1538, 407] width 4 height 9
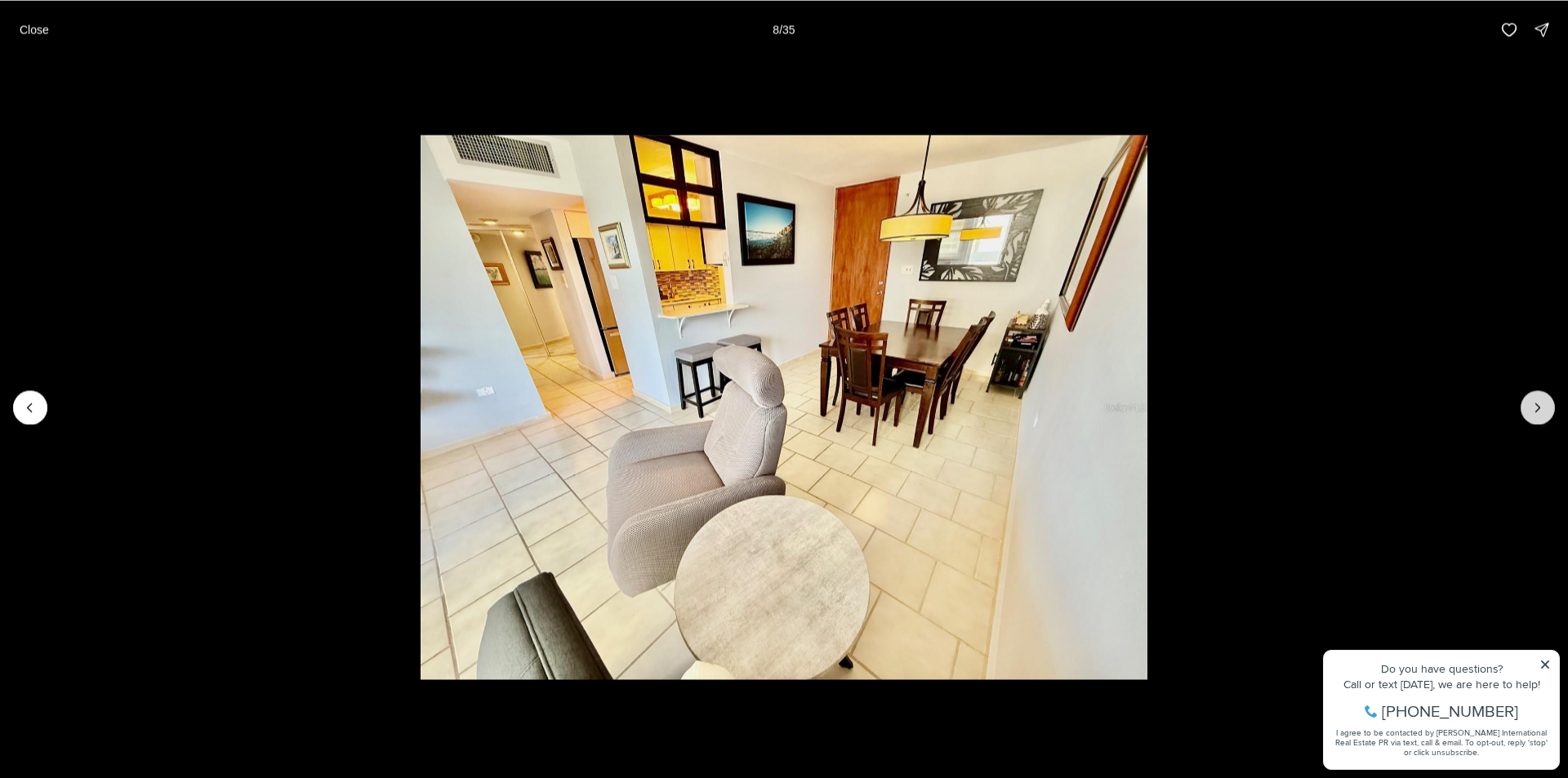
click at [1537, 405] on icon "Next slide" at bounding box center [1538, 407] width 4 height 9
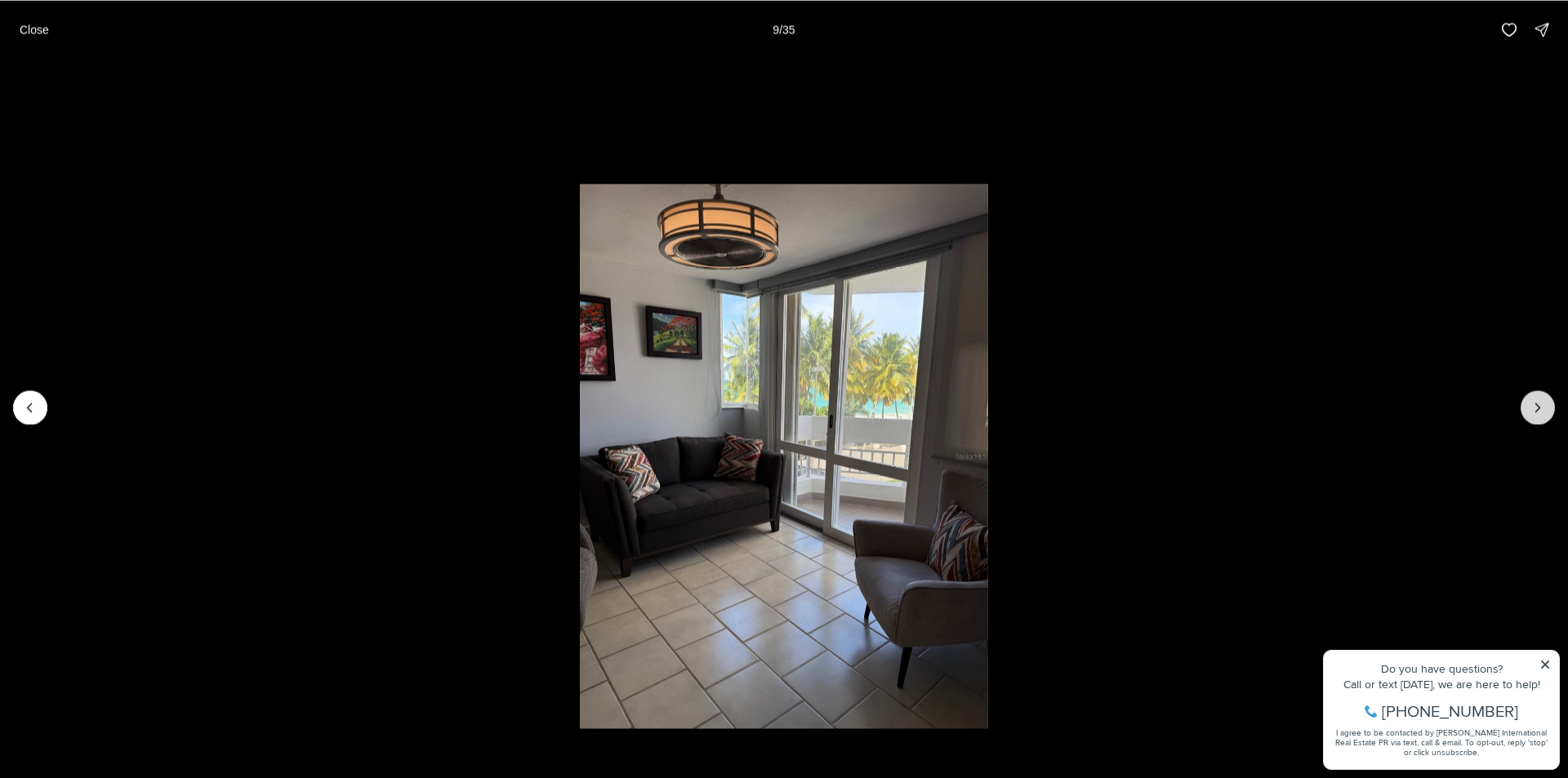
click at [1537, 405] on icon "Next slide" at bounding box center [1538, 407] width 4 height 9
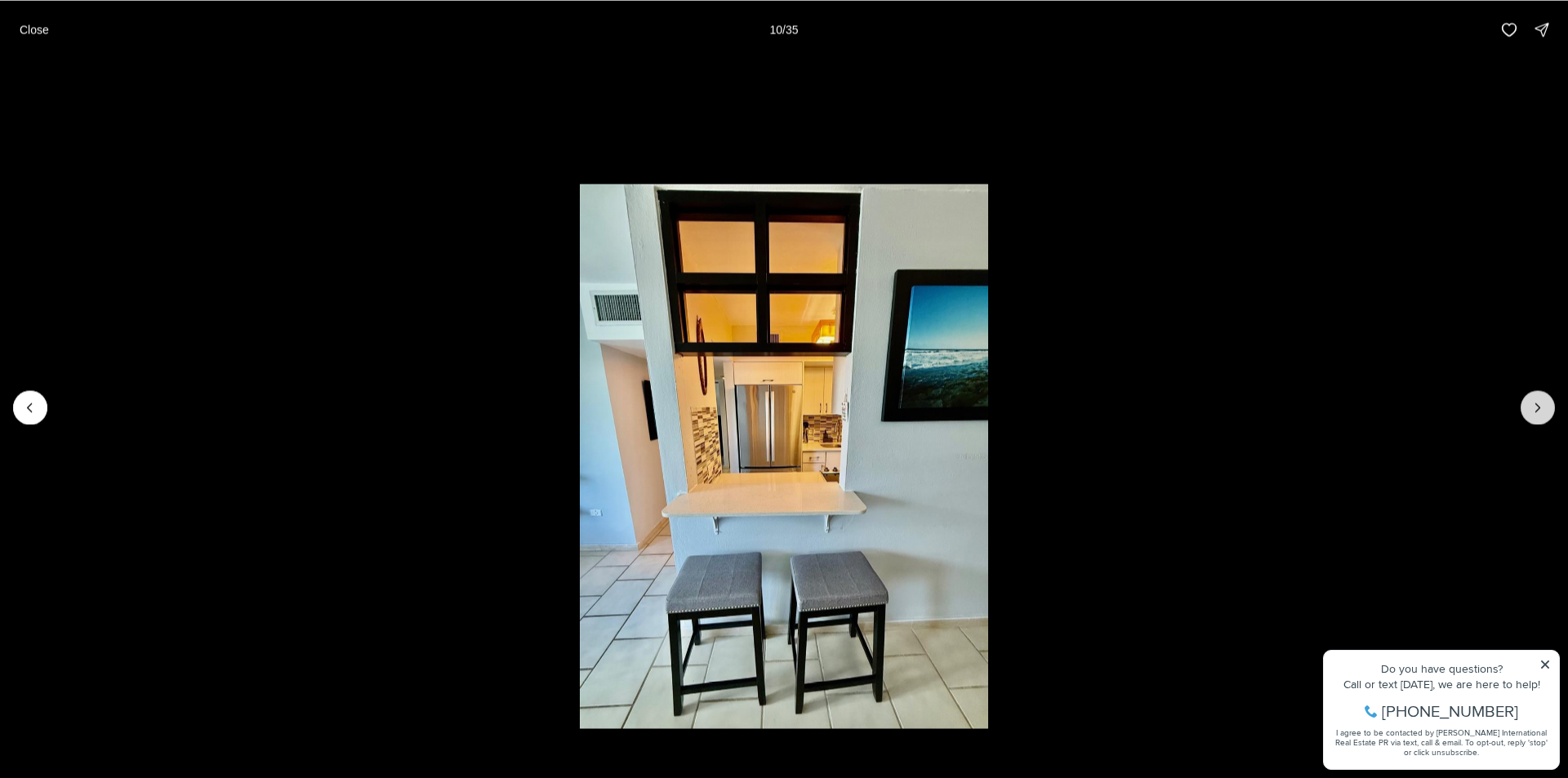
click at [1536, 405] on icon "Next slide" at bounding box center [1537, 407] width 16 height 16
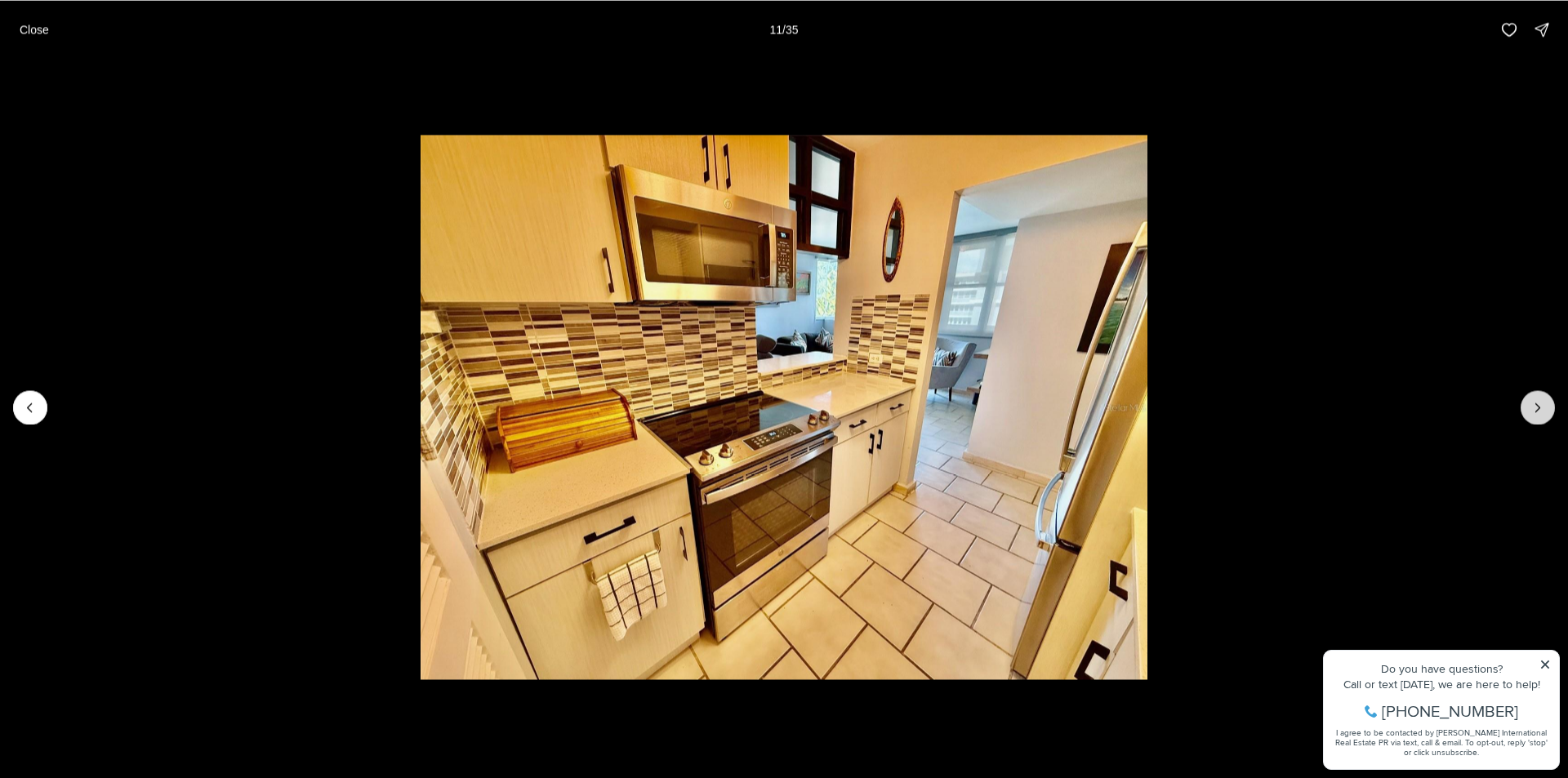
click at [1536, 405] on icon "Next slide" at bounding box center [1537, 407] width 16 height 16
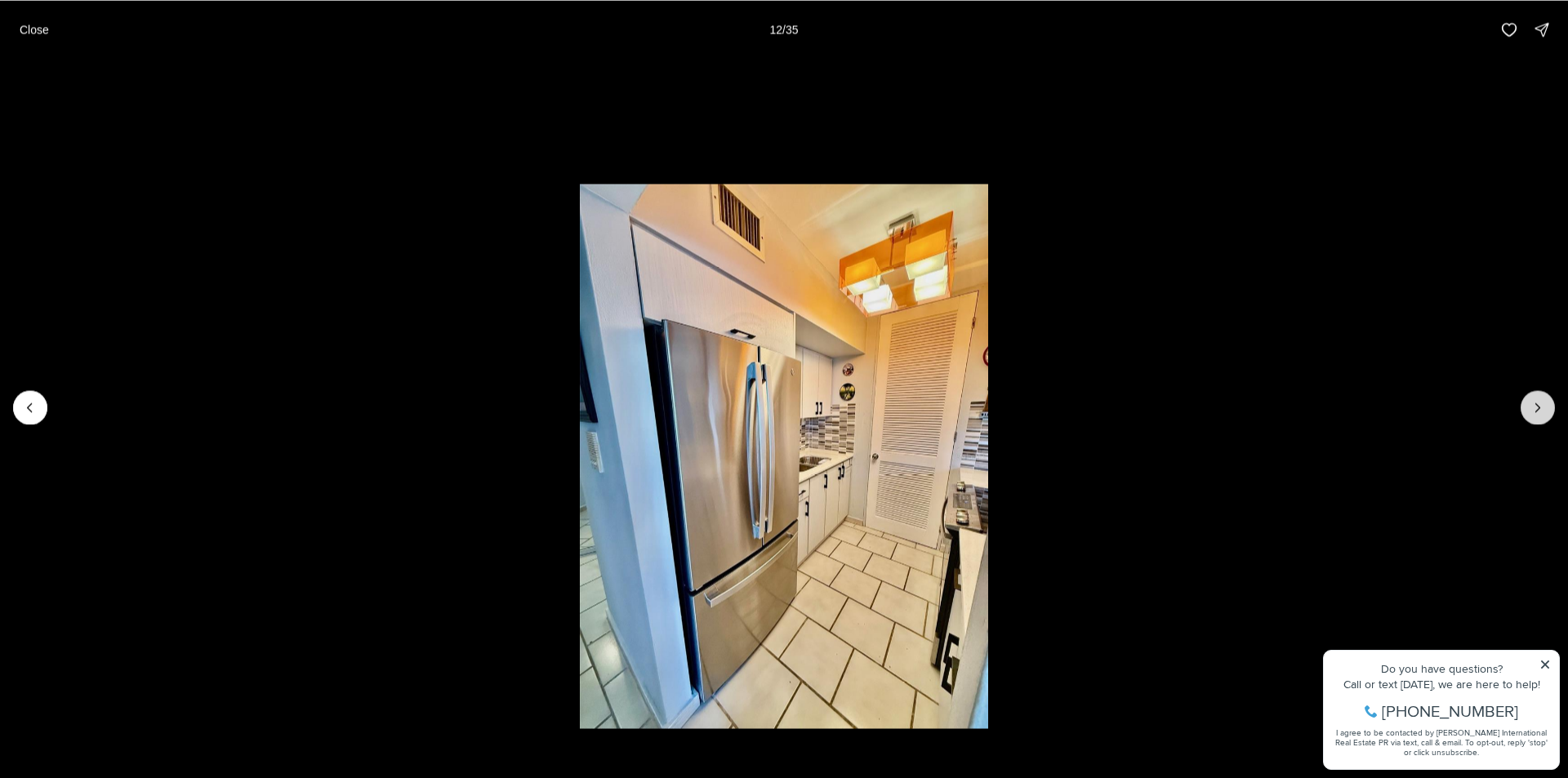
click at [1535, 404] on icon "Next slide" at bounding box center [1537, 407] width 16 height 16
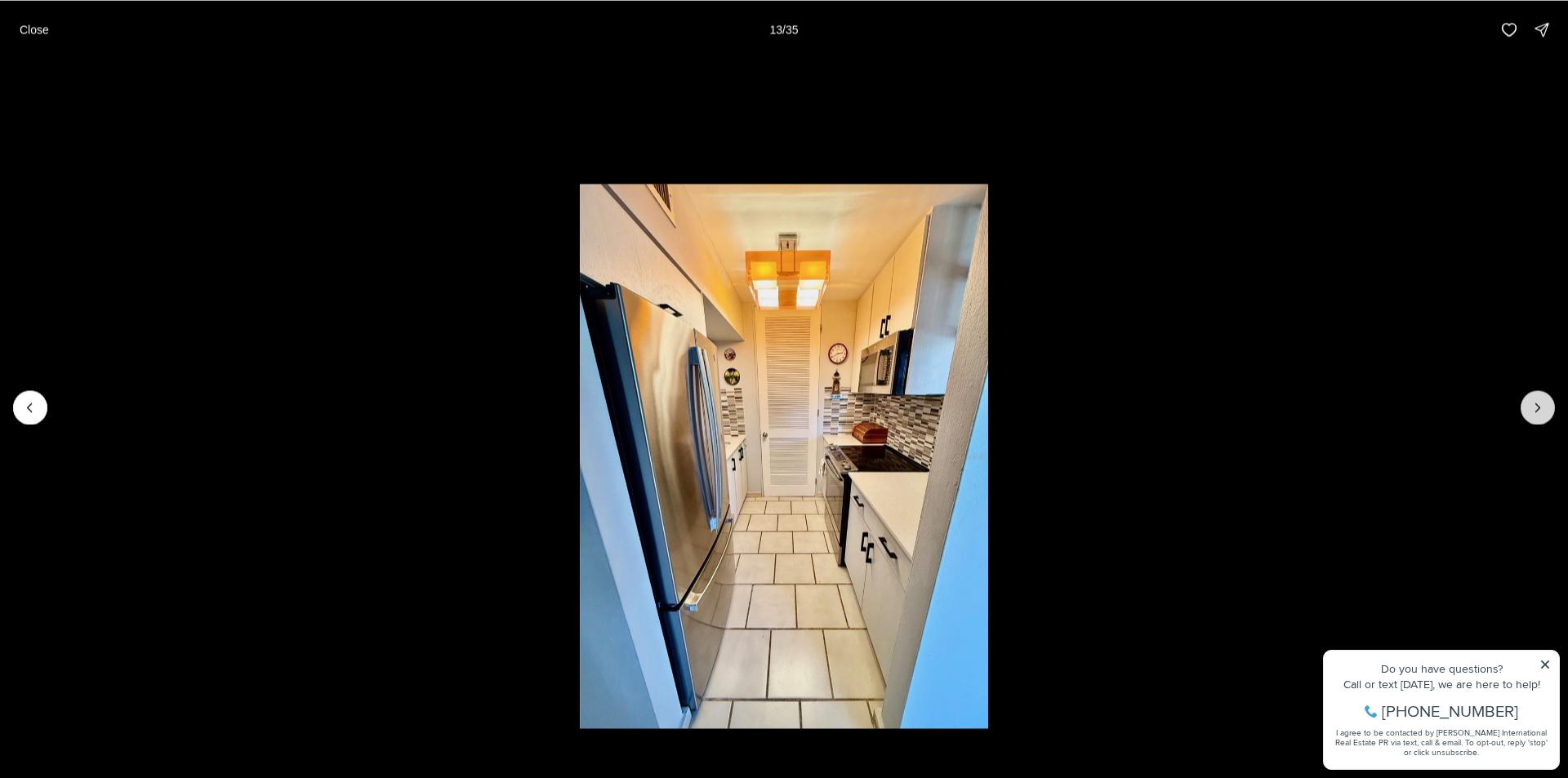
click at [1535, 404] on icon "Next slide" at bounding box center [1537, 407] width 16 height 16
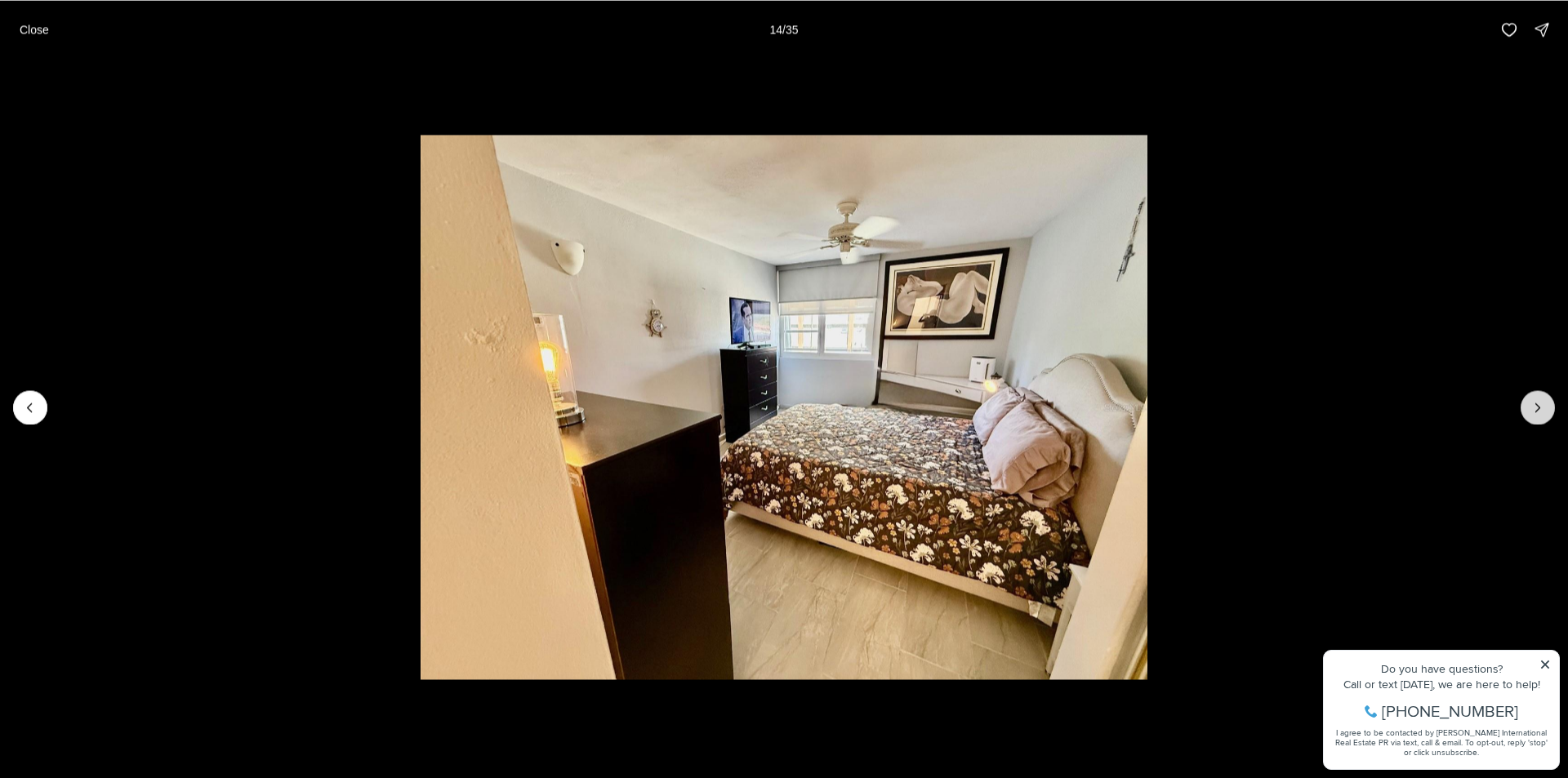
click at [1535, 404] on icon "Next slide" at bounding box center [1537, 407] width 16 height 16
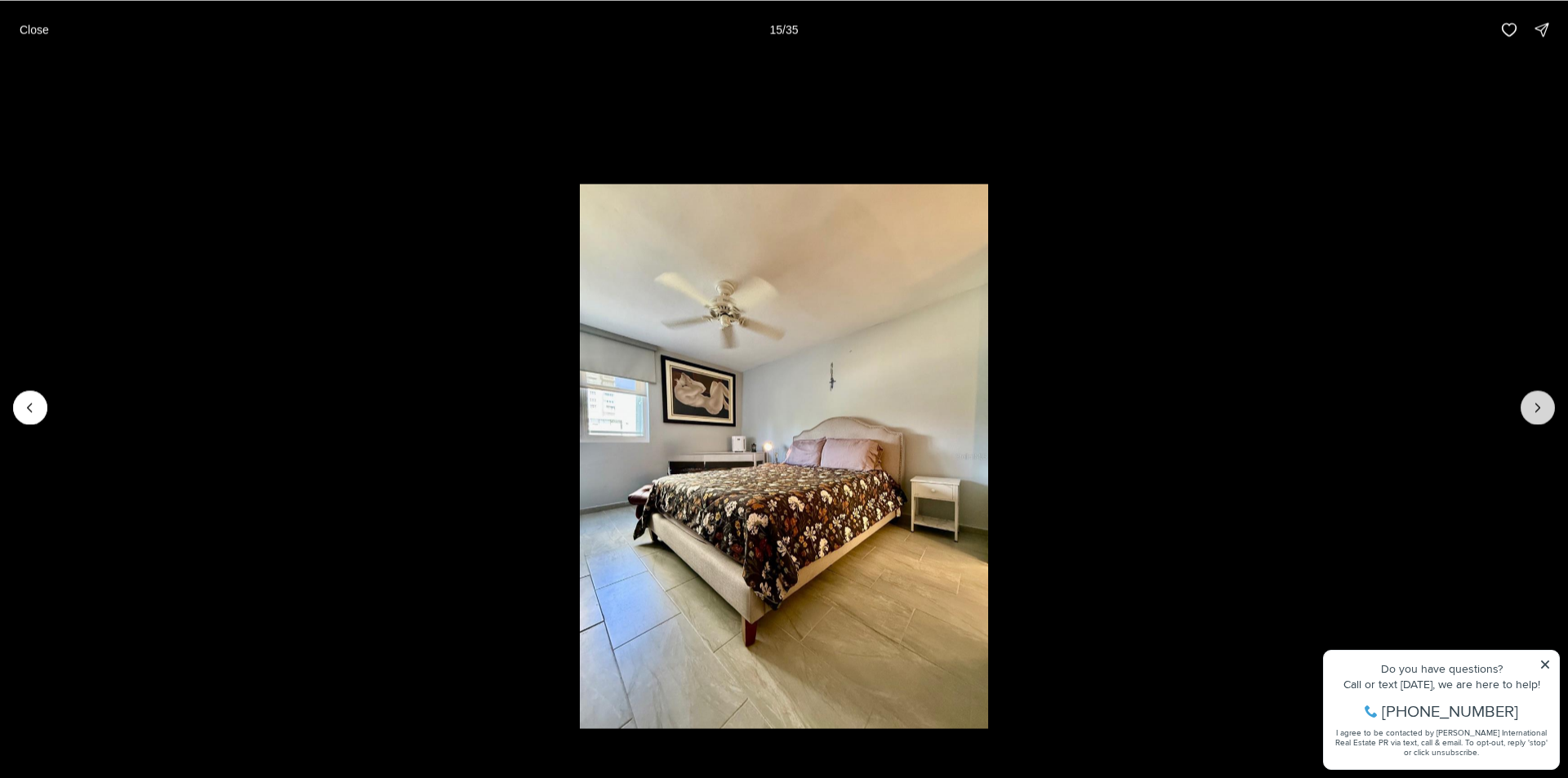
click at [1535, 404] on icon "Next slide" at bounding box center [1537, 407] width 16 height 16
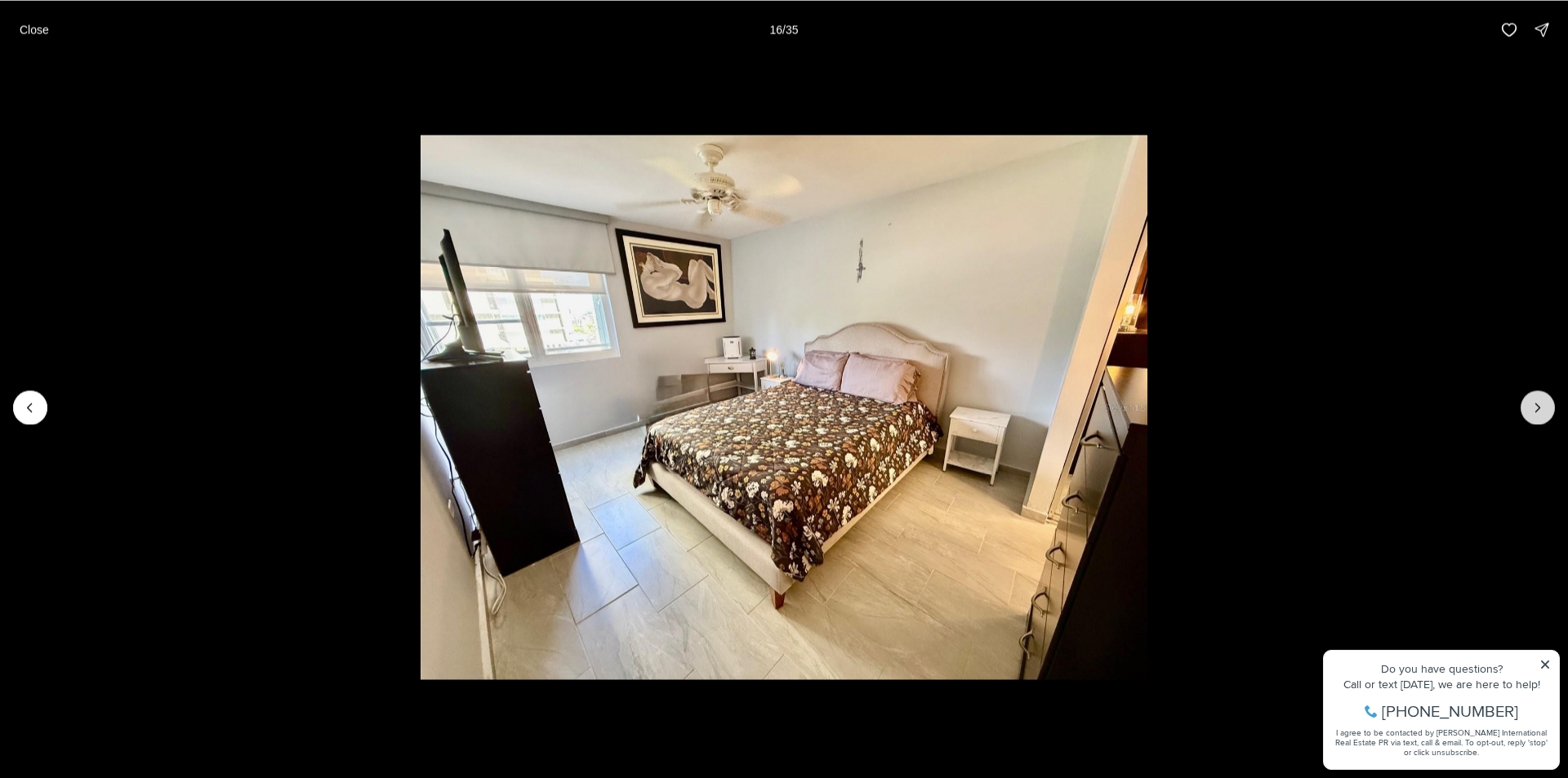
click at [1535, 404] on icon "Next slide" at bounding box center [1537, 407] width 16 height 16
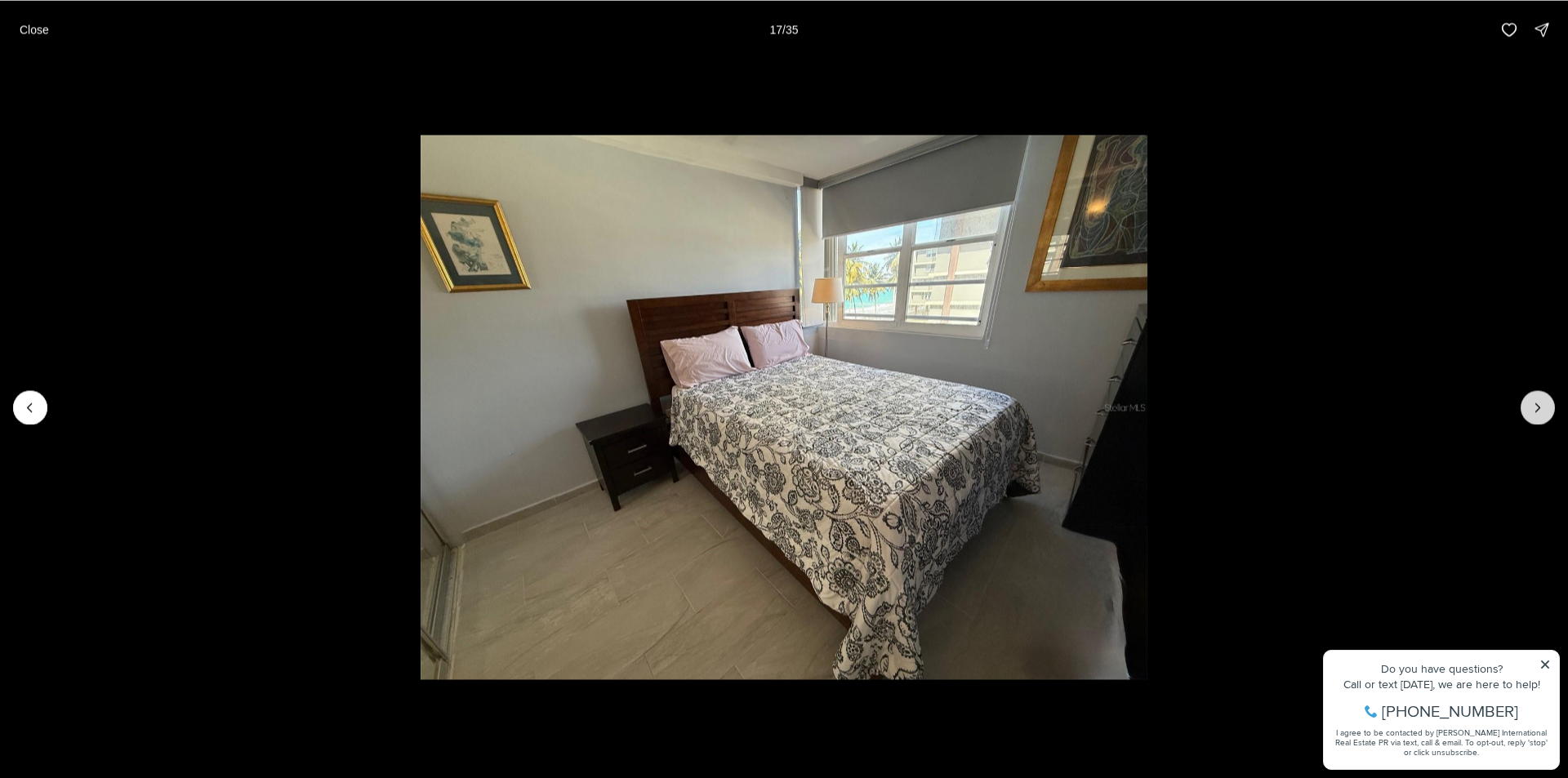
click at [1535, 404] on icon "Next slide" at bounding box center [1537, 407] width 16 height 16
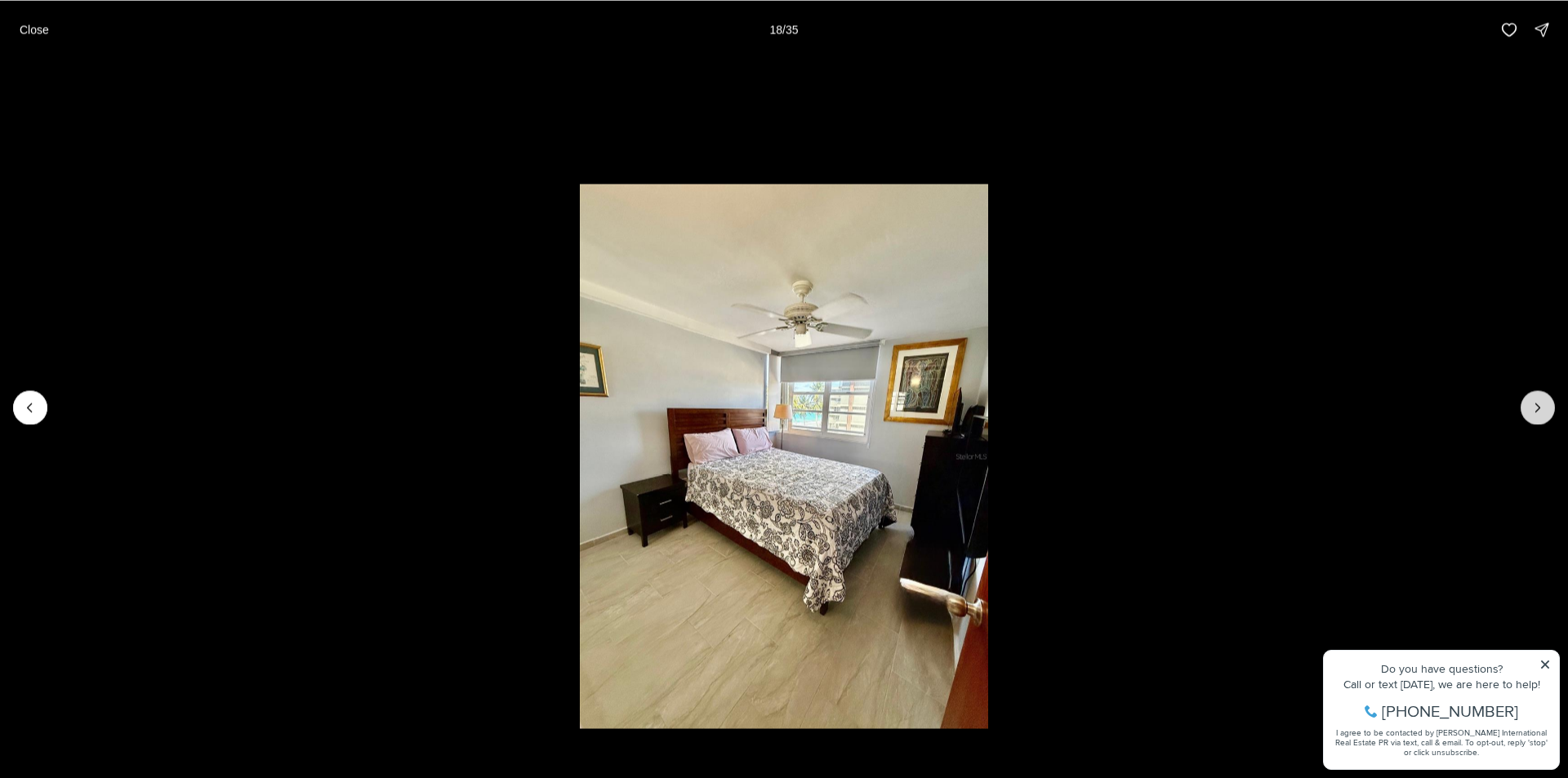
click at [1535, 404] on icon "Next slide" at bounding box center [1537, 407] width 16 height 16
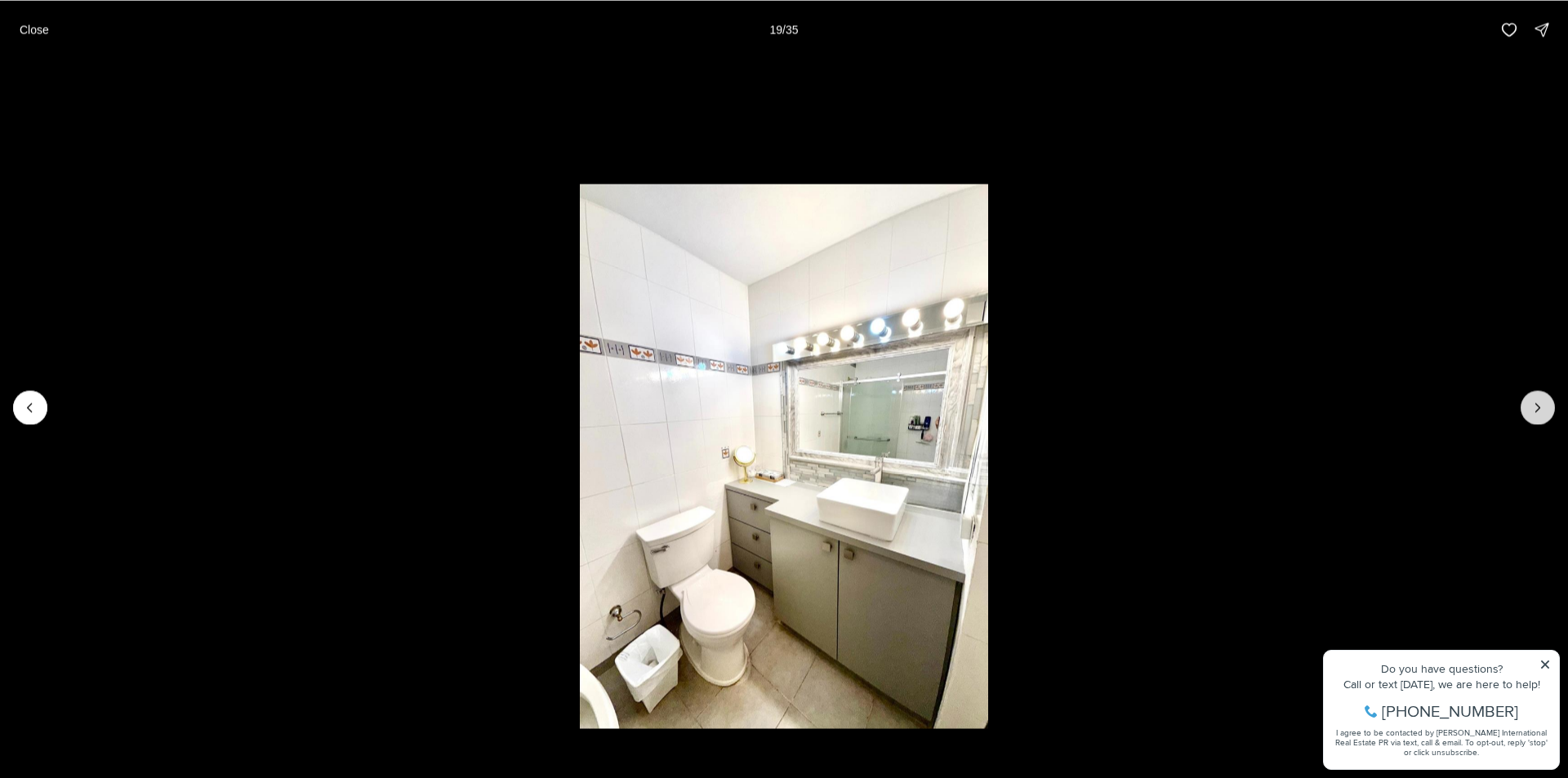
click at [1535, 404] on icon "Next slide" at bounding box center [1537, 407] width 16 height 16
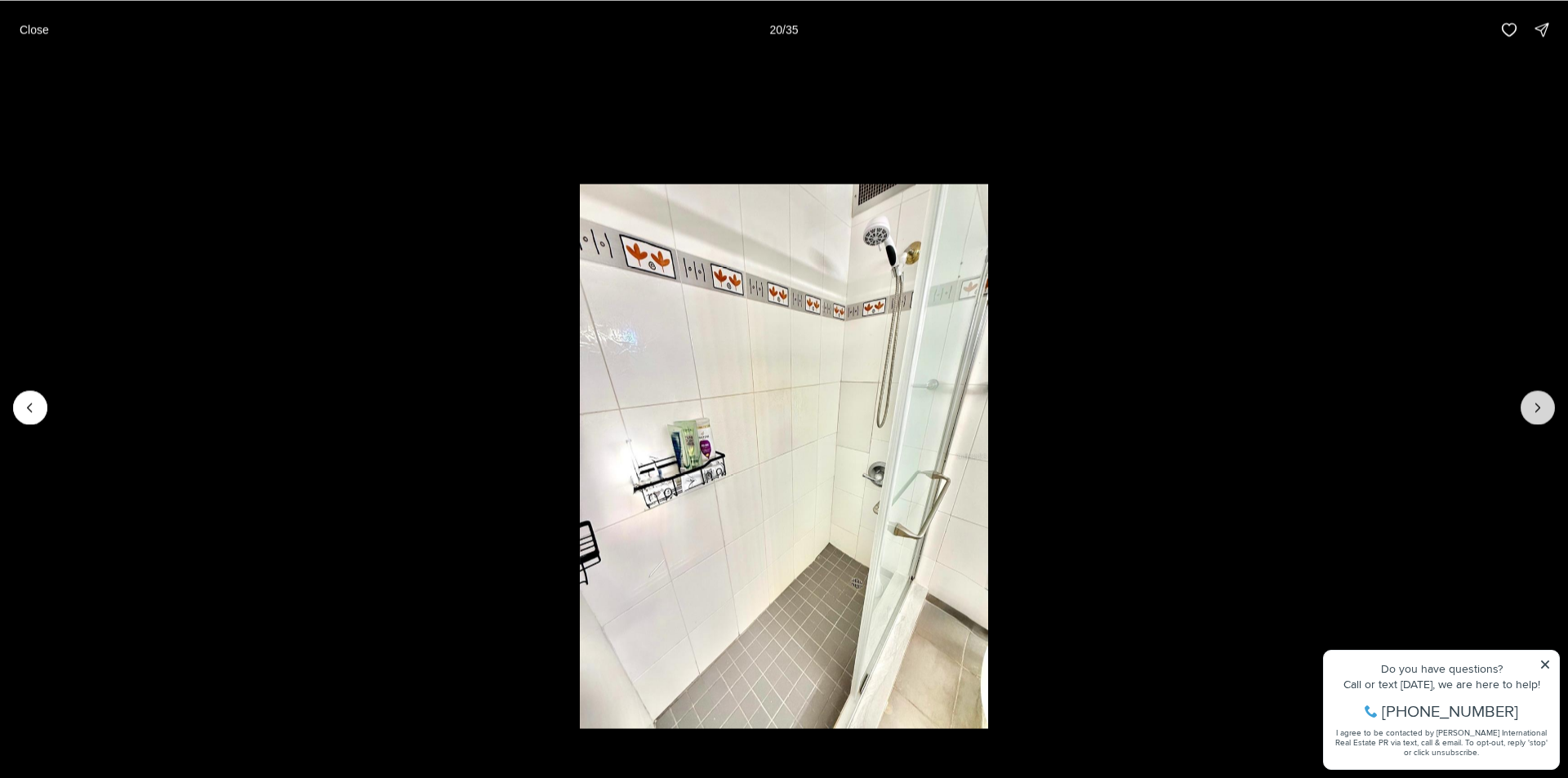
click at [1535, 404] on icon "Next slide" at bounding box center [1537, 407] width 16 height 16
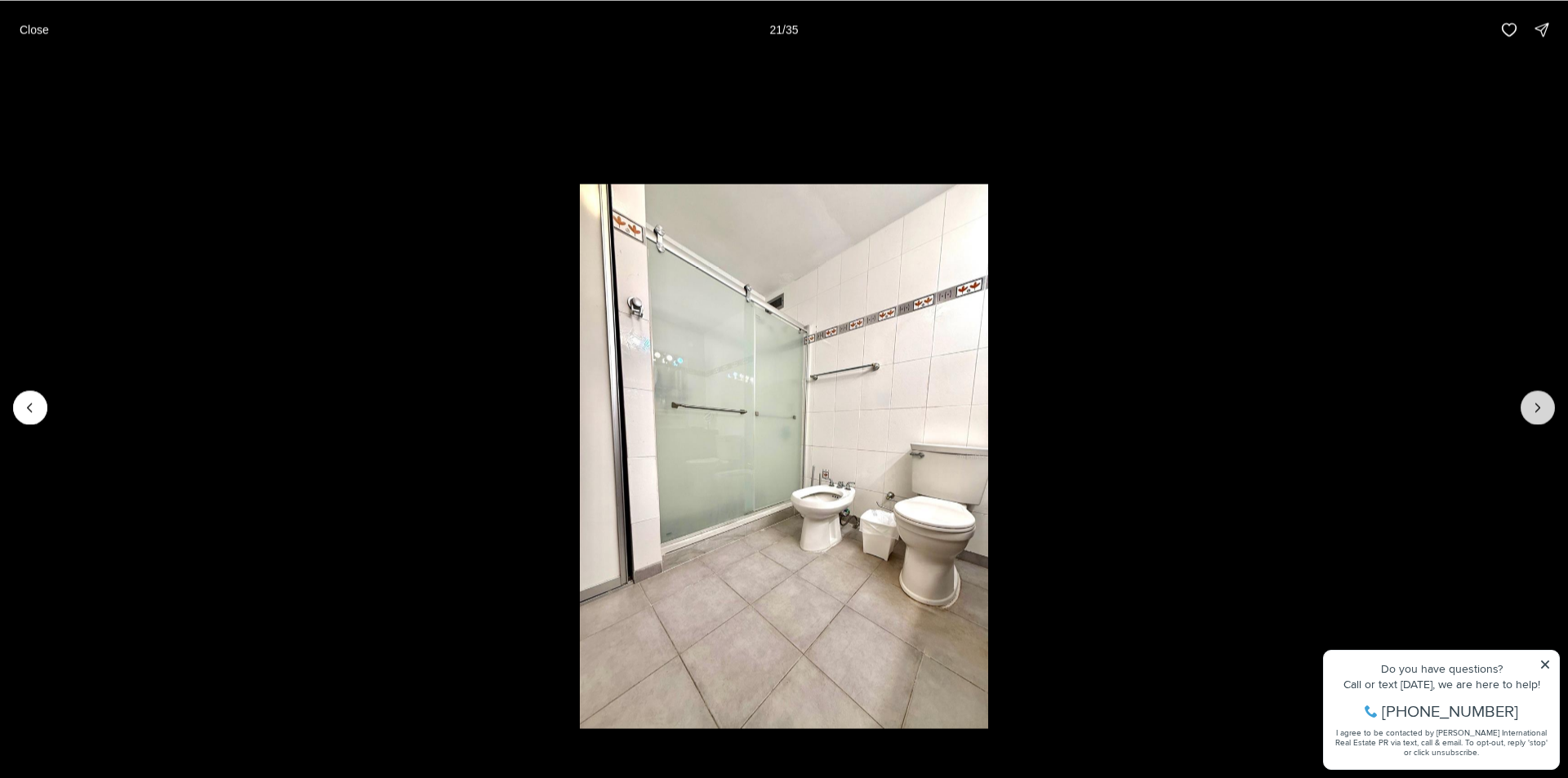
click at [1535, 404] on icon "Next slide" at bounding box center [1537, 407] width 16 height 16
